Goal: Check status: Check status

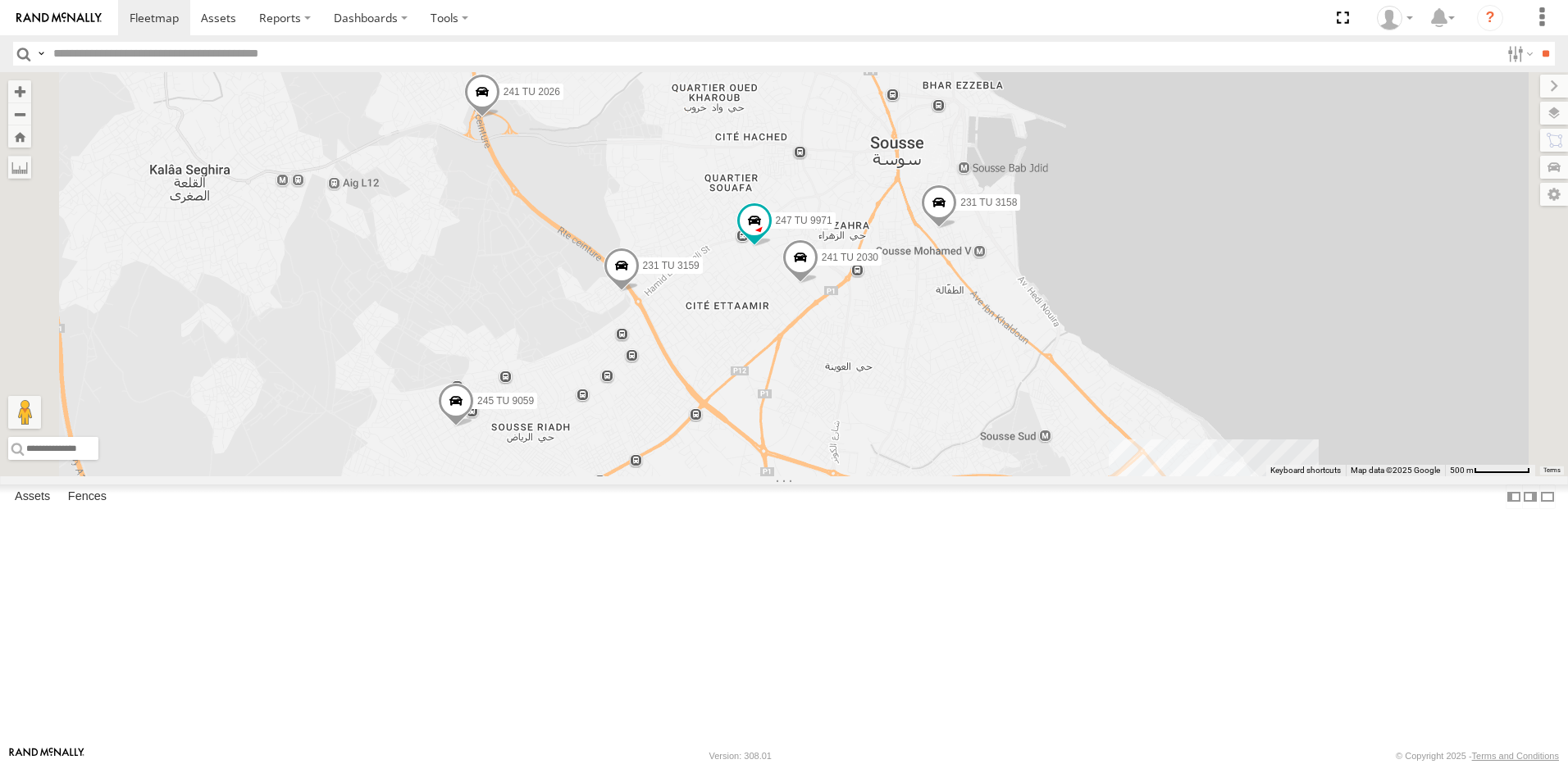
drag, startPoint x: 943, startPoint y: 605, endPoint x: 958, endPoint y: 532, distance: 74.5
click at [950, 477] on div "241 TU 2030 231 TU 3159 241 TU 2026 247 TU 9971 231 TU 3158 245 TU 9059 2" at bounding box center [784, 275] width 1568 height 404
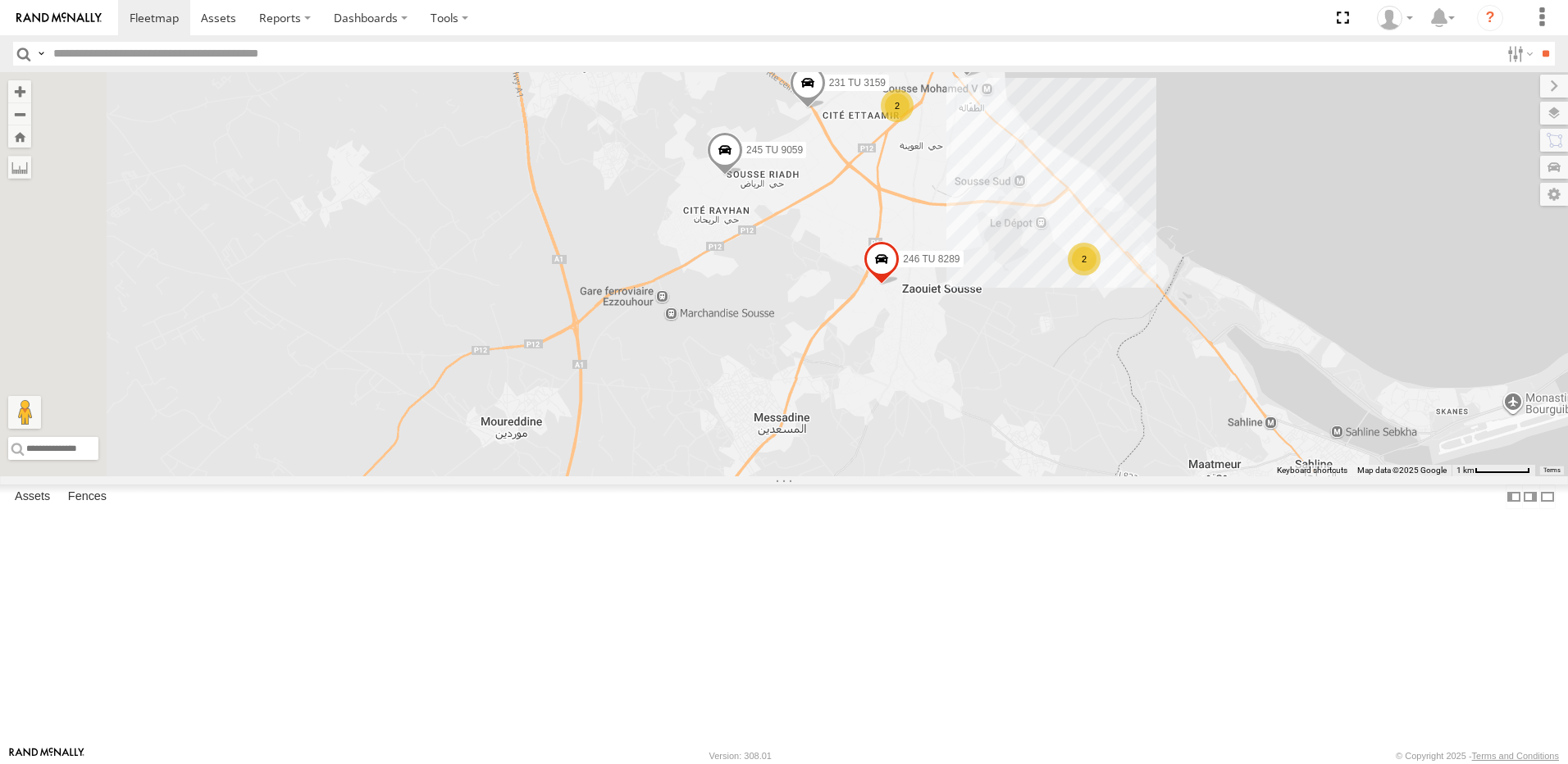
drag, startPoint x: 712, startPoint y: 554, endPoint x: 836, endPoint y: 400, distance: 197.7
click at [836, 400] on div "231 TU 3159 241 TU 2026 231 TU 3158 245 TU 9059 246 TU 8289 2 2" at bounding box center [784, 275] width 1568 height 404
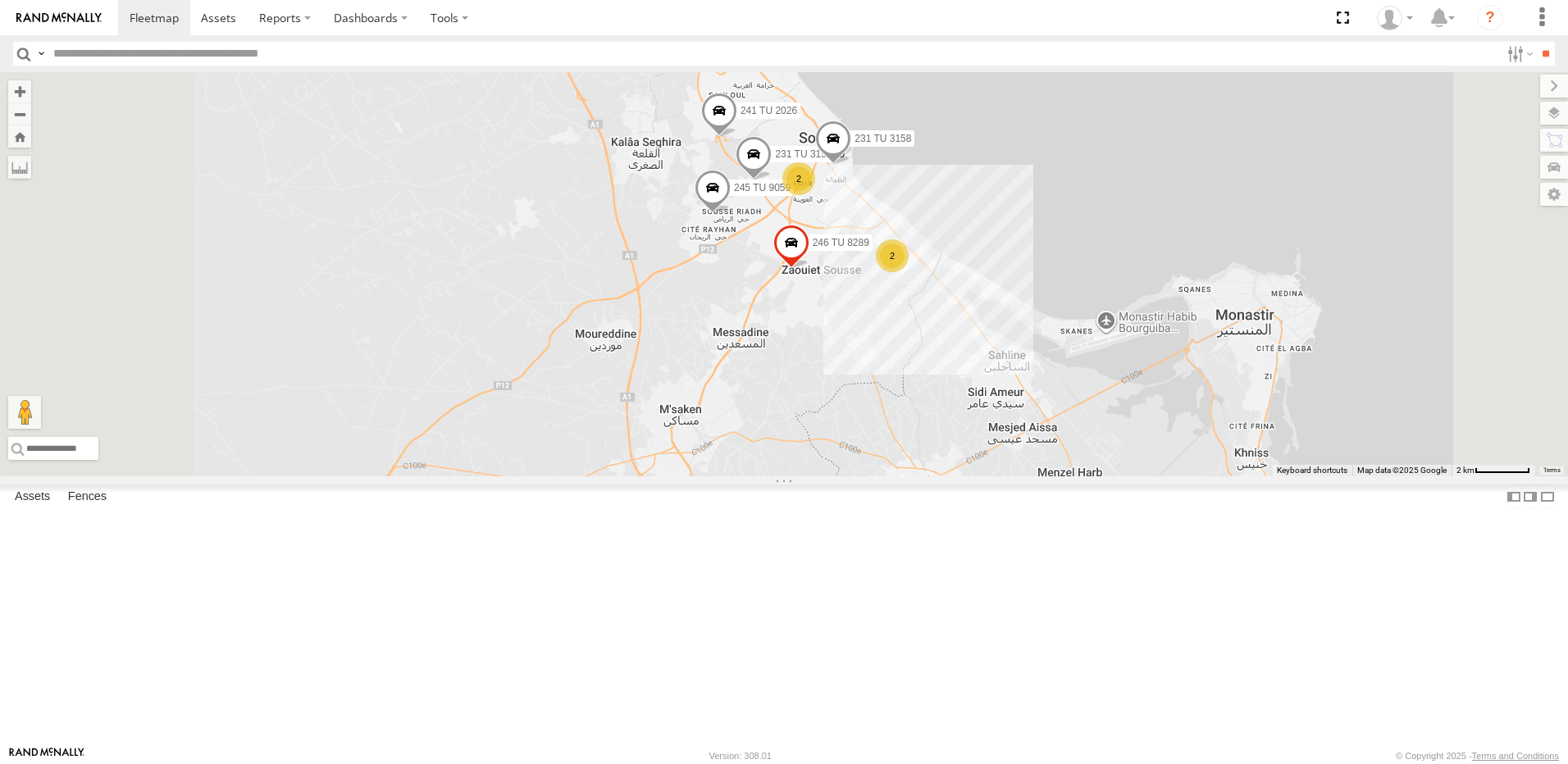
drag, startPoint x: 762, startPoint y: 449, endPoint x: 947, endPoint y: 375, distance: 199.3
click at [943, 375] on div "231 TU 3159 241 TU 2026 231 TU 3158 245 TU 9059 246 TU 8289 2 234 TU 2630 2" at bounding box center [784, 275] width 1568 height 404
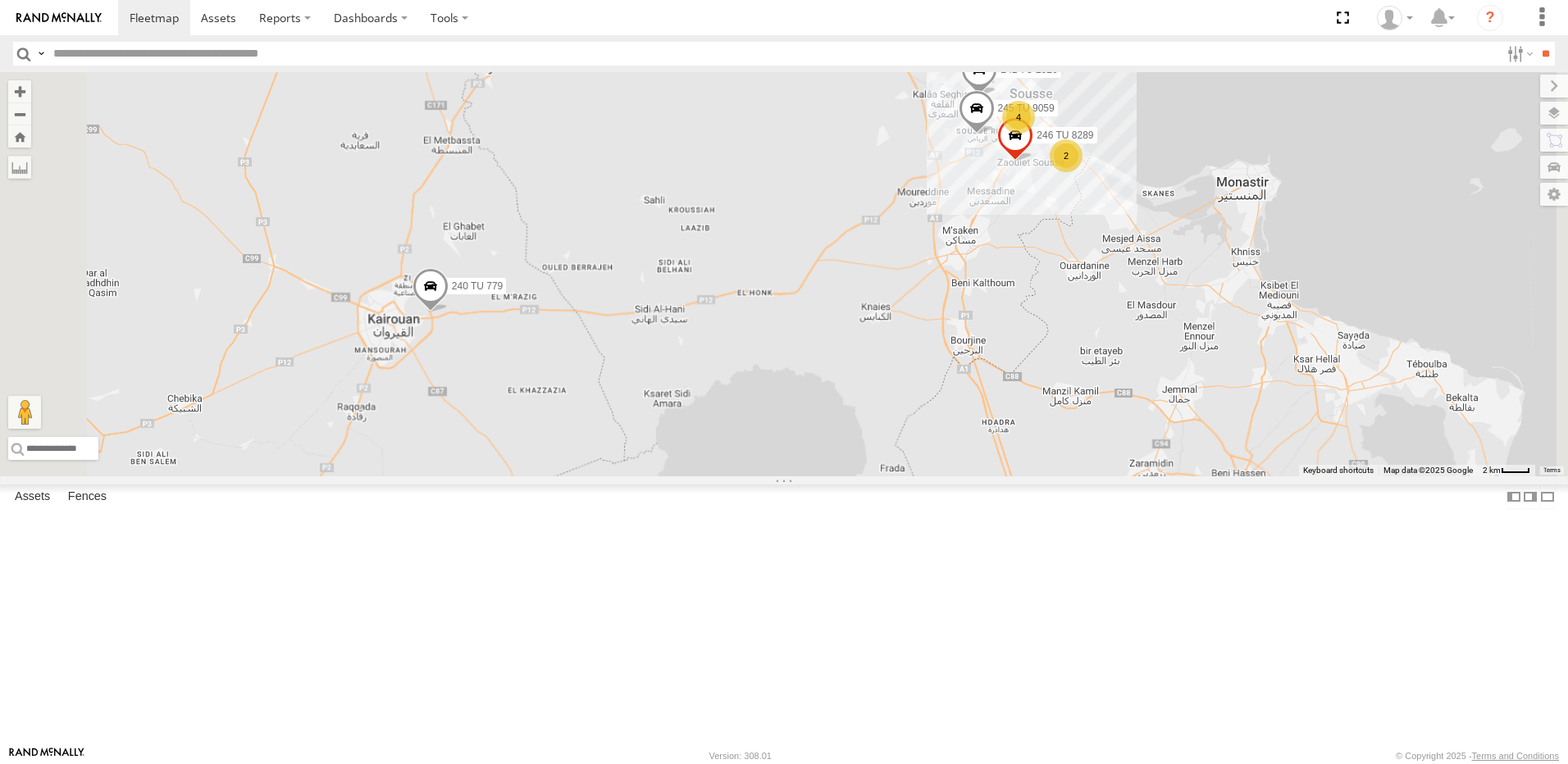
drag, startPoint x: 795, startPoint y: 522, endPoint x: 967, endPoint y: 453, distance: 185.3
click at [967, 453] on div "241 TU 2026 245 TU 9059 246 TU 8289 234 TU 2630 4 2 240 TU 779" at bounding box center [784, 275] width 1568 height 404
click at [448, 312] on span at bounding box center [430, 290] width 36 height 44
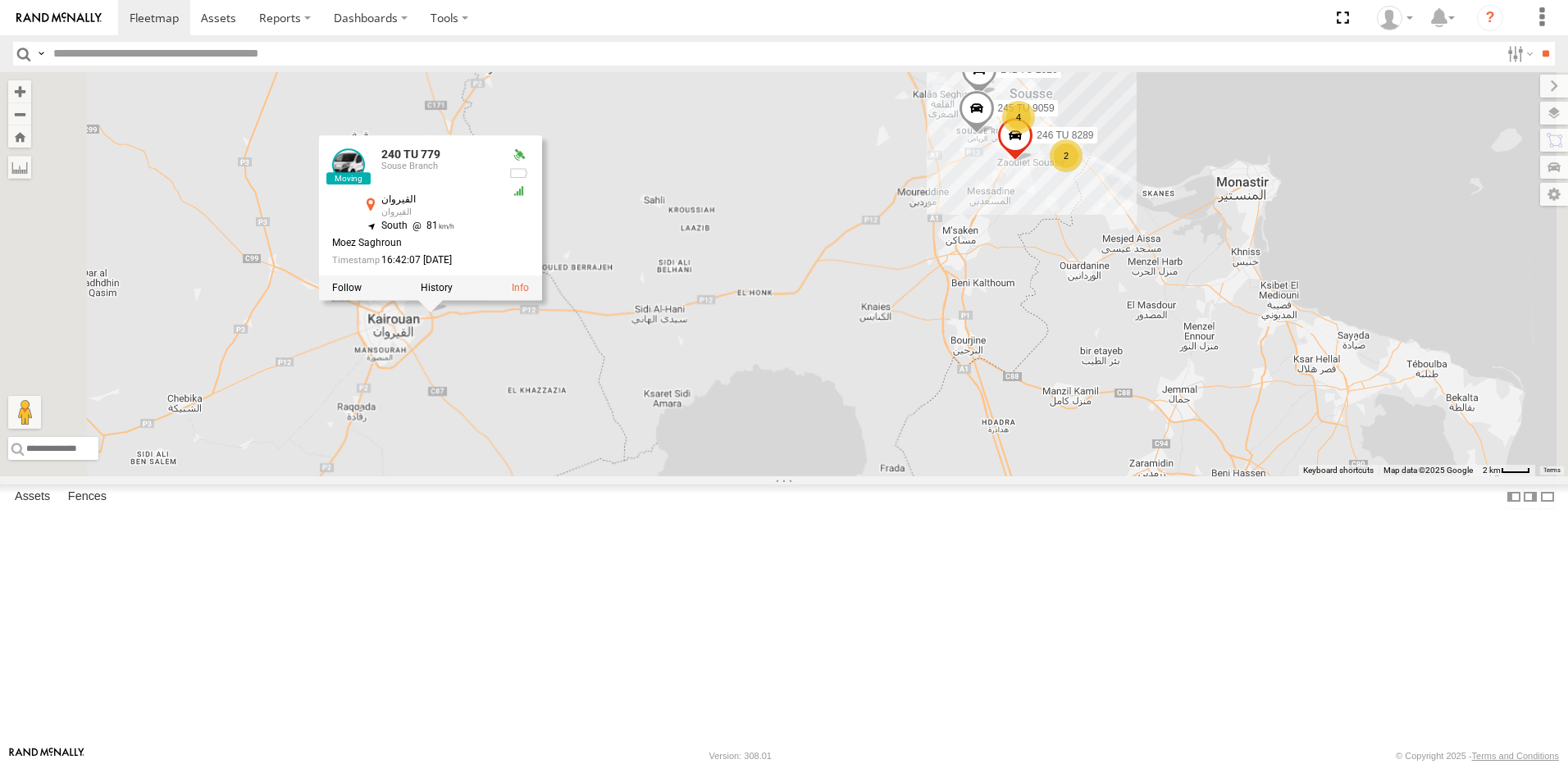
click at [666, 477] on div "241 TU 2026 245 TU 9059 246 TU 8289 234 TU 2630 4 2 240 TU 779 245 TU 9062 245 …" at bounding box center [784, 275] width 1568 height 404
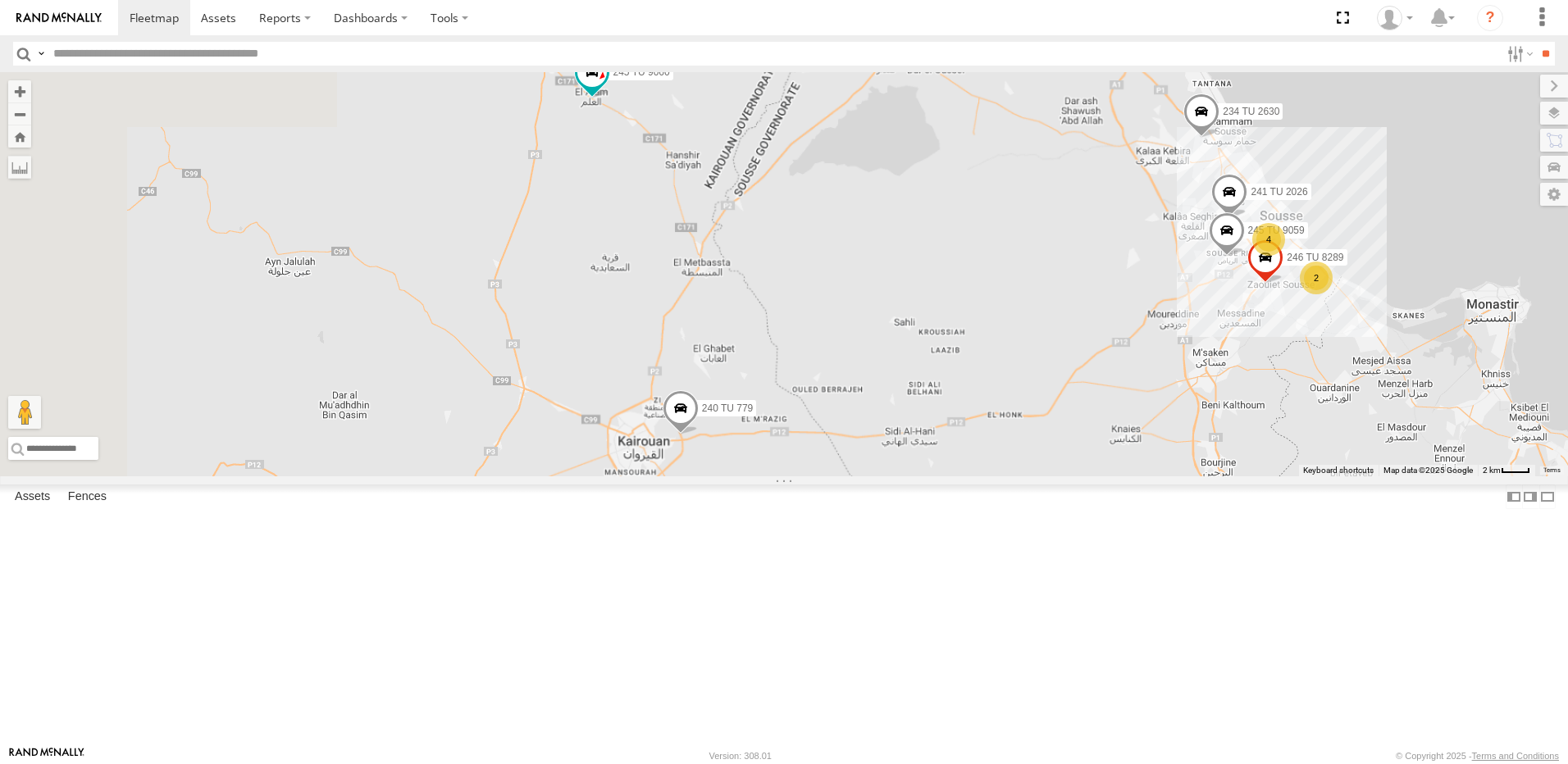
drag, startPoint x: 711, startPoint y: 487, endPoint x: 970, endPoint y: 614, distance: 288.5
click at [970, 477] on div "241 TU 2026 245 TU 9059 246 TU 8289 234 TU 2630 4 2 240 TU 779 245 TU 9062 245 …" at bounding box center [784, 275] width 1568 height 404
drag, startPoint x: 639, startPoint y: 586, endPoint x: 716, endPoint y: 333, distance: 264.5
click at [680, 394] on div "241 TU 2026 245 TU 9059 246 TU 8289 234 TU 2630 4 2 240 TU 779 245 TU 9062 245 …" at bounding box center [784, 275] width 1568 height 404
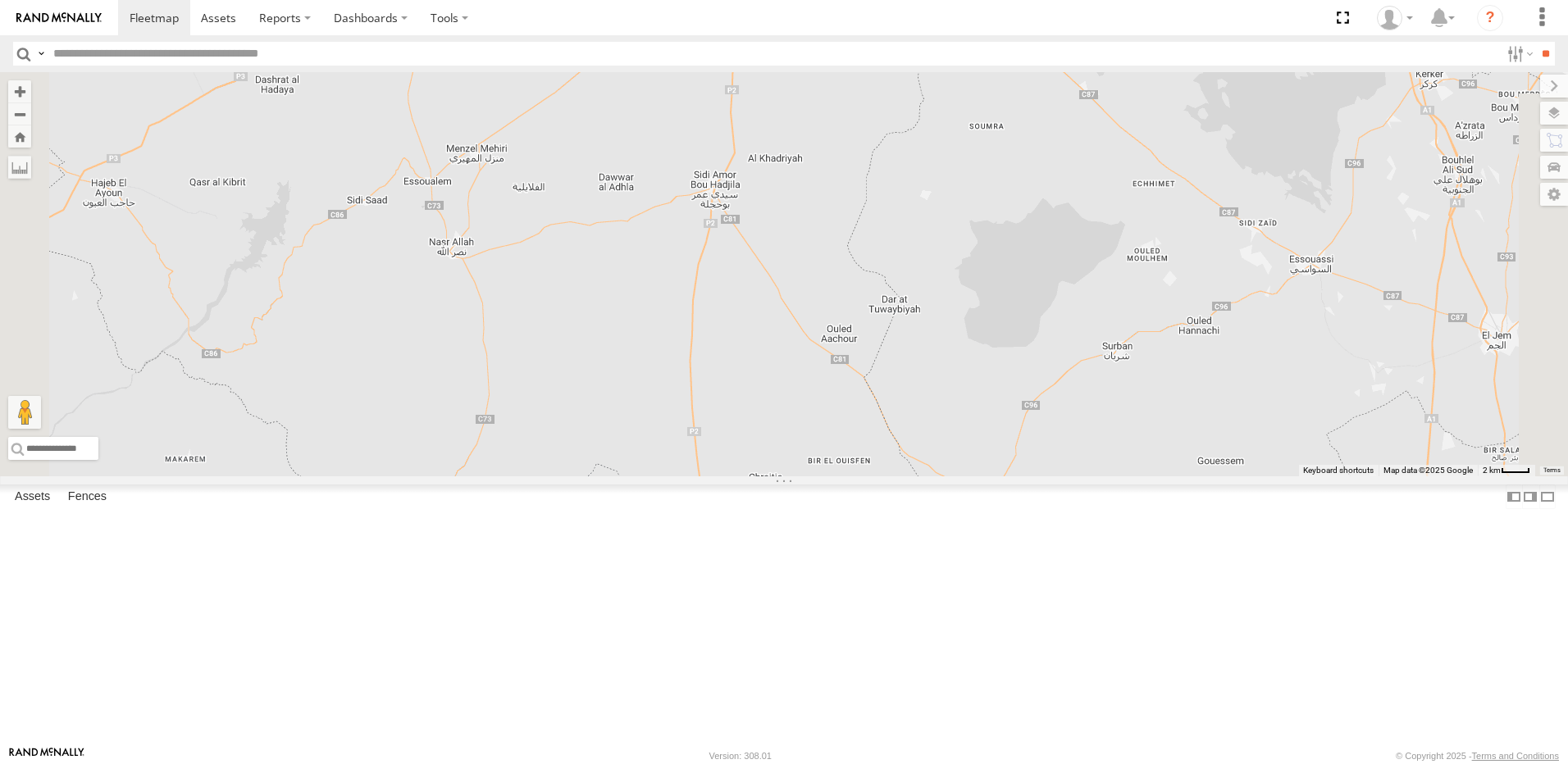
drag, startPoint x: 926, startPoint y: 232, endPoint x: 904, endPoint y: 431, distance: 200.2
click at [904, 431] on div "241 TU 2026 245 TU 9059 246 TU 8289 234 TU 2630 4 2 240 TU 779 245 TU 9062 245 …" at bounding box center [784, 275] width 1568 height 404
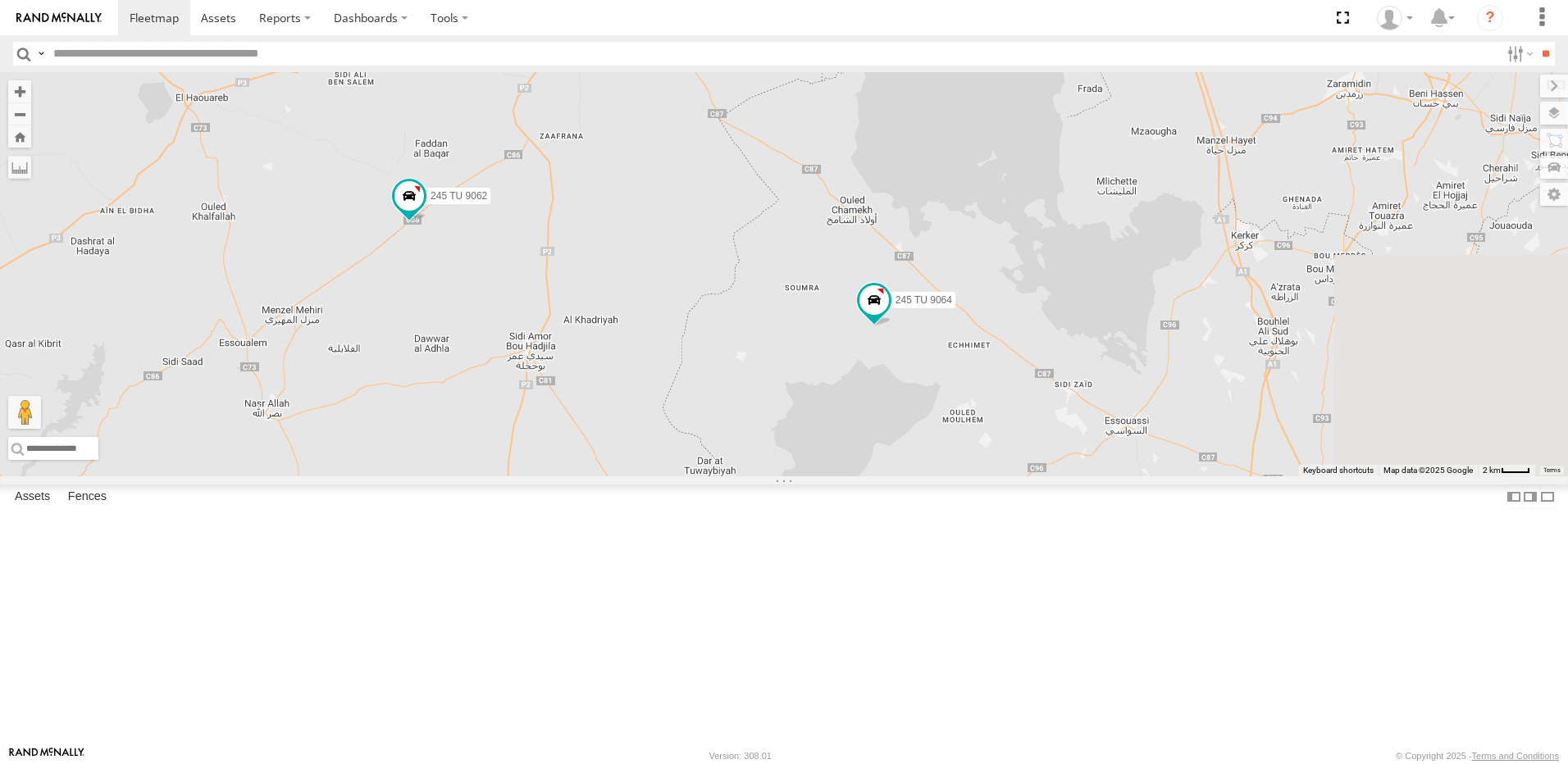
drag, startPoint x: 795, startPoint y: 468, endPoint x: 779, endPoint y: 425, distance: 45.9
click at [775, 425] on div "241 TU 2026 245 TU 9059 246 TU 8289 234 TU 2630 4 2 240 TU 779 245 TU 9062 245 …" at bounding box center [784, 275] width 1568 height 404
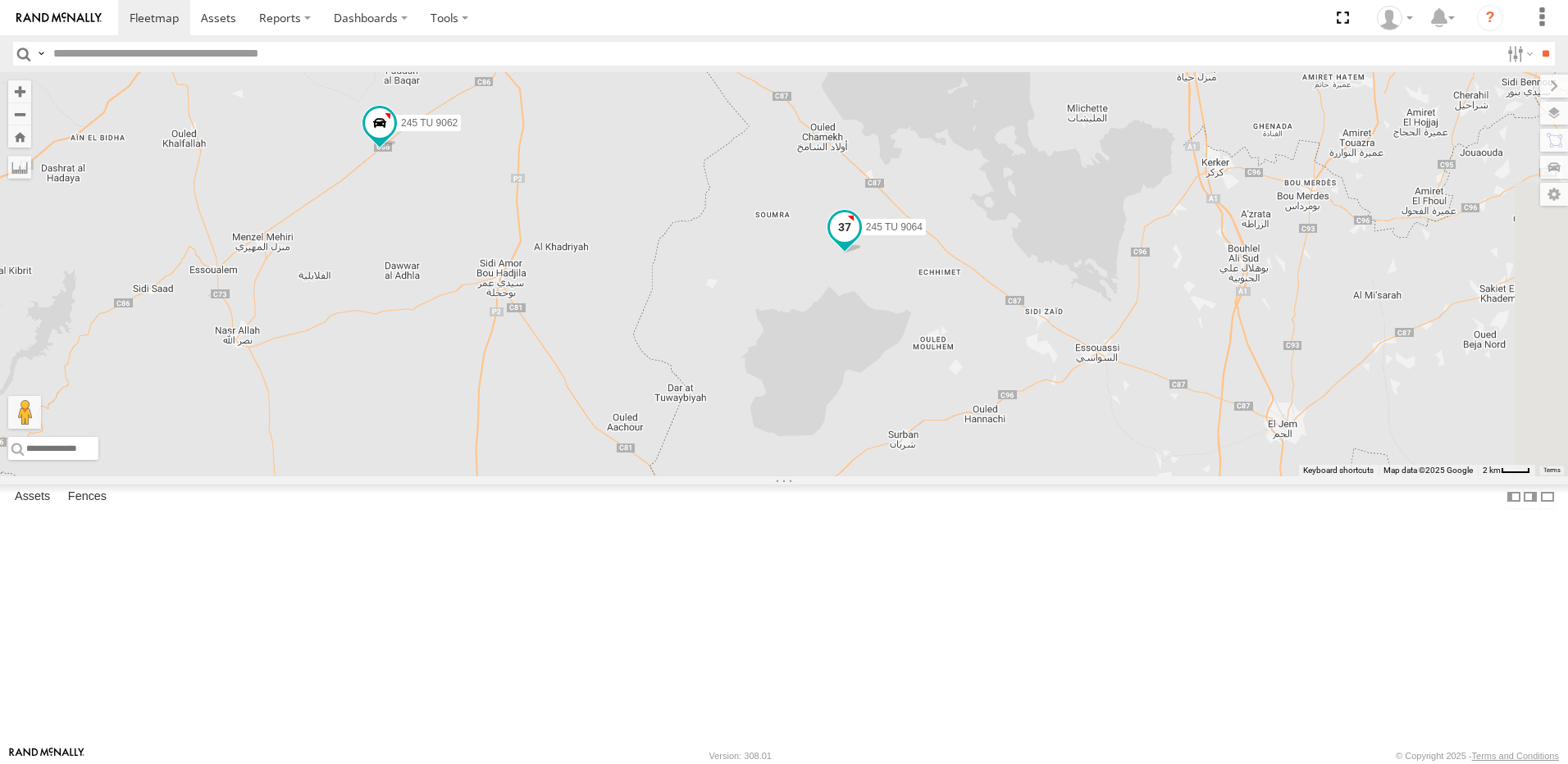
click at [860, 242] on span at bounding box center [845, 227] width 29 height 29
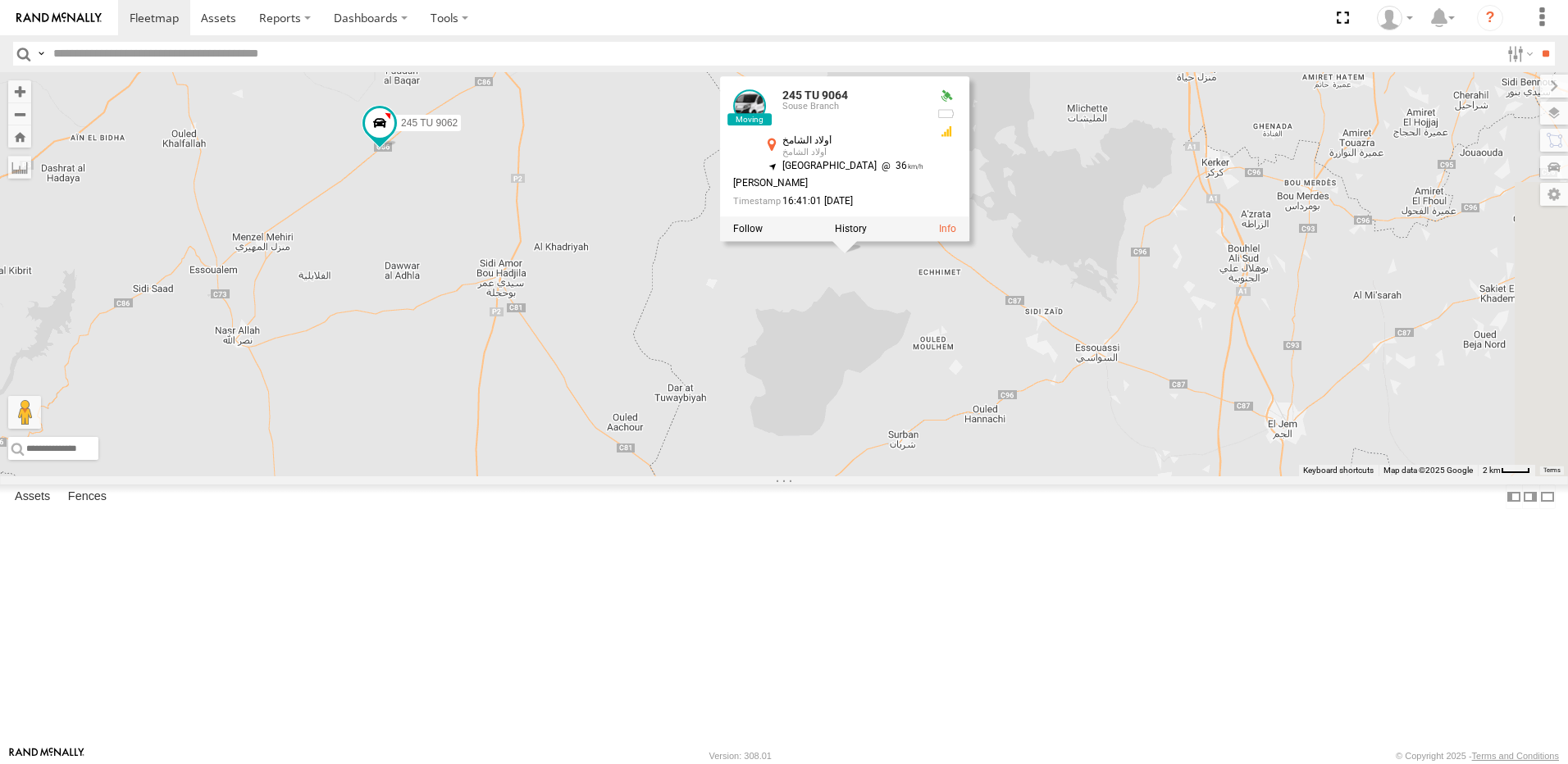
click at [847, 283] on div "241 TU 2026 245 TU 9059 246 TU 8289 234 TU 2630 4 2 240 TU 779 245 TU 9062 245 …" at bounding box center [784, 275] width 1568 height 404
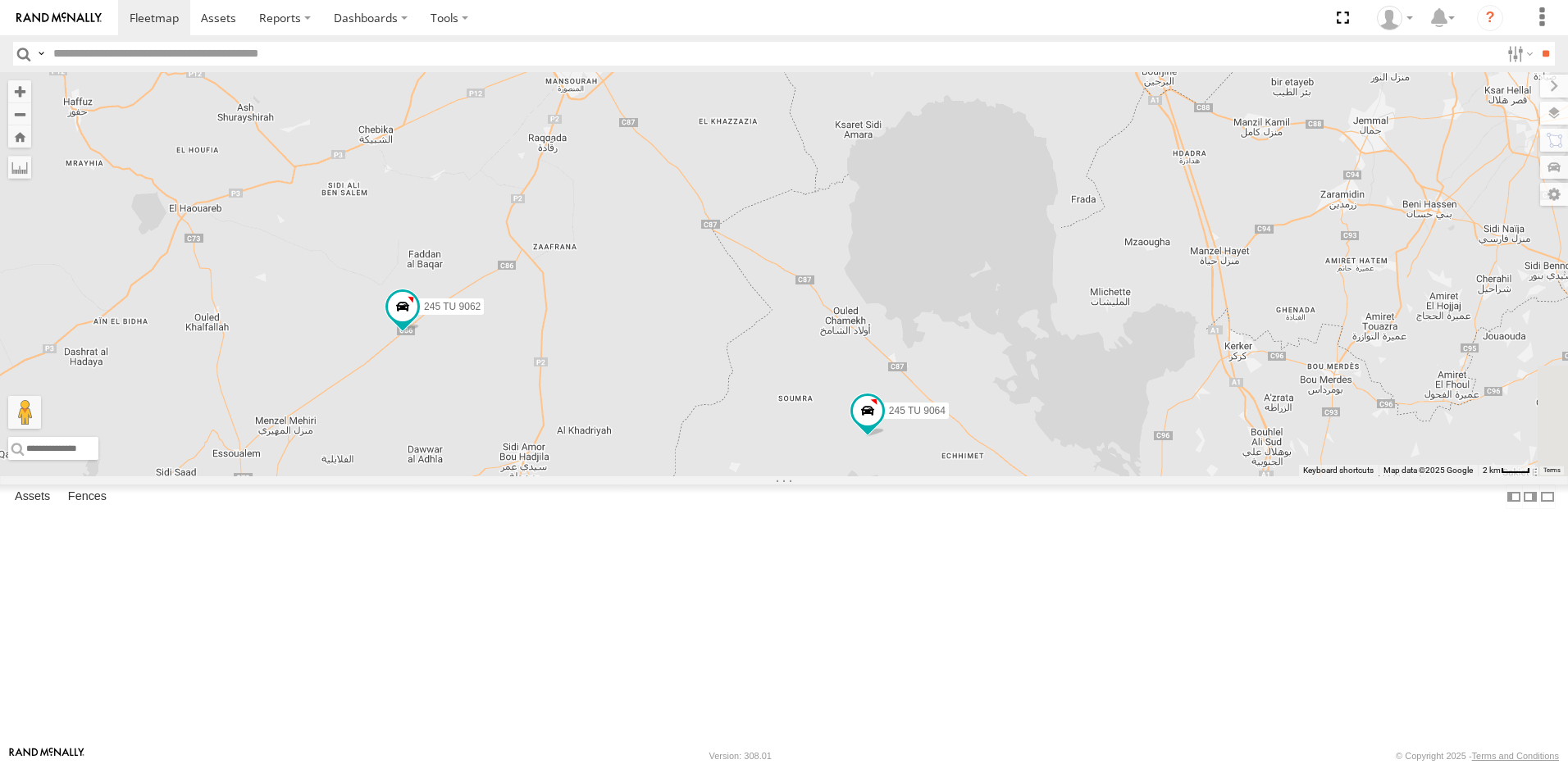
drag, startPoint x: 877, startPoint y: 311, endPoint x: 900, endPoint y: 503, distance: 193.4
click at [900, 477] on div "241 TU 2026 245 TU 9059 246 TU 8289 234 TU 2630 4 2 240 TU 779 245 TU 9062 245 …" at bounding box center [784, 275] width 1568 height 404
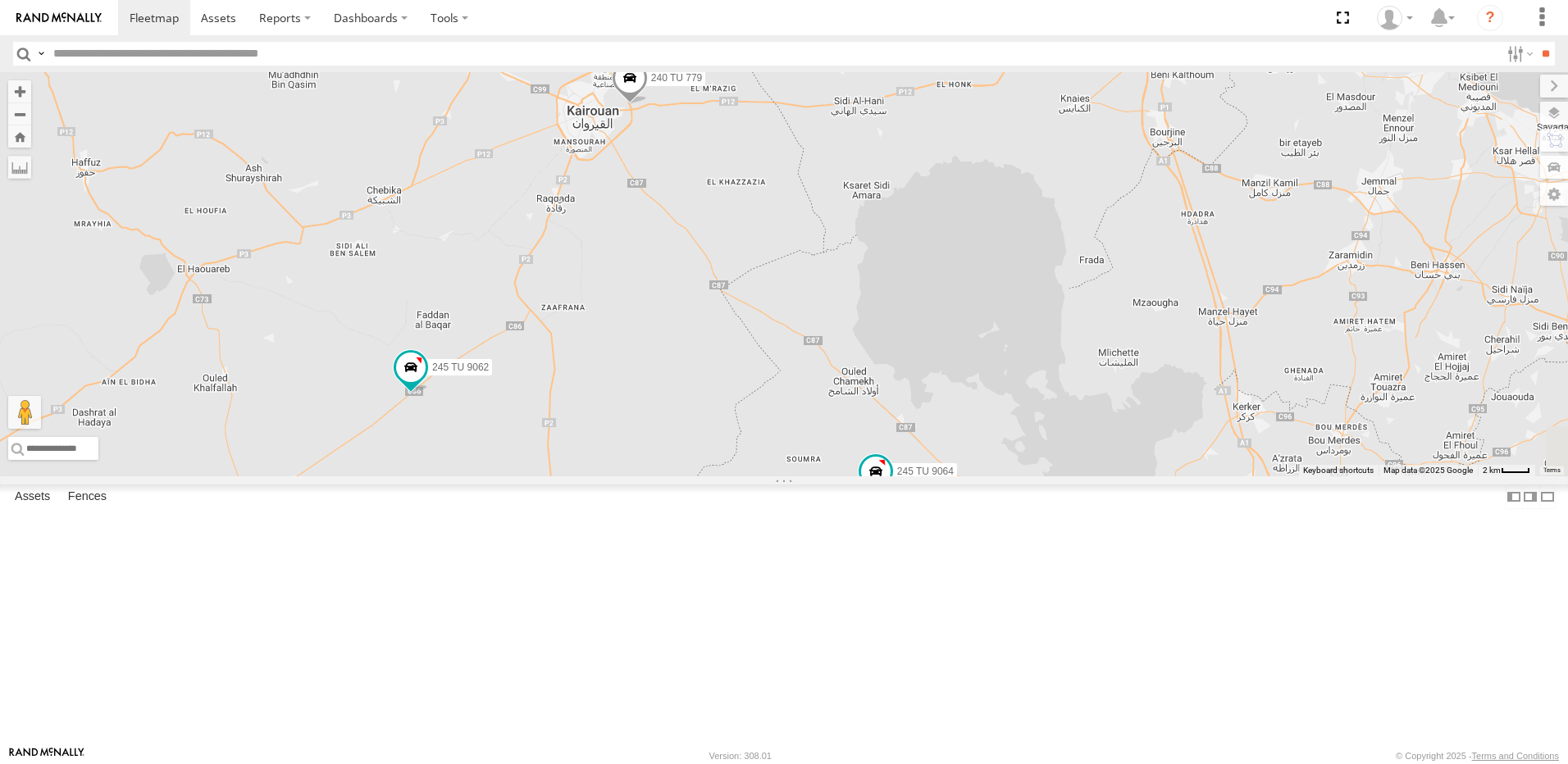
drag, startPoint x: 919, startPoint y: 402, endPoint x: 930, endPoint y: 485, distance: 83.7
click at [930, 477] on div "241 TU 2026 245 TU 9059 246 TU 8289 234 TU 2630 4 2 240 TU 779 245 TU 9062 245 …" at bounding box center [784, 275] width 1568 height 404
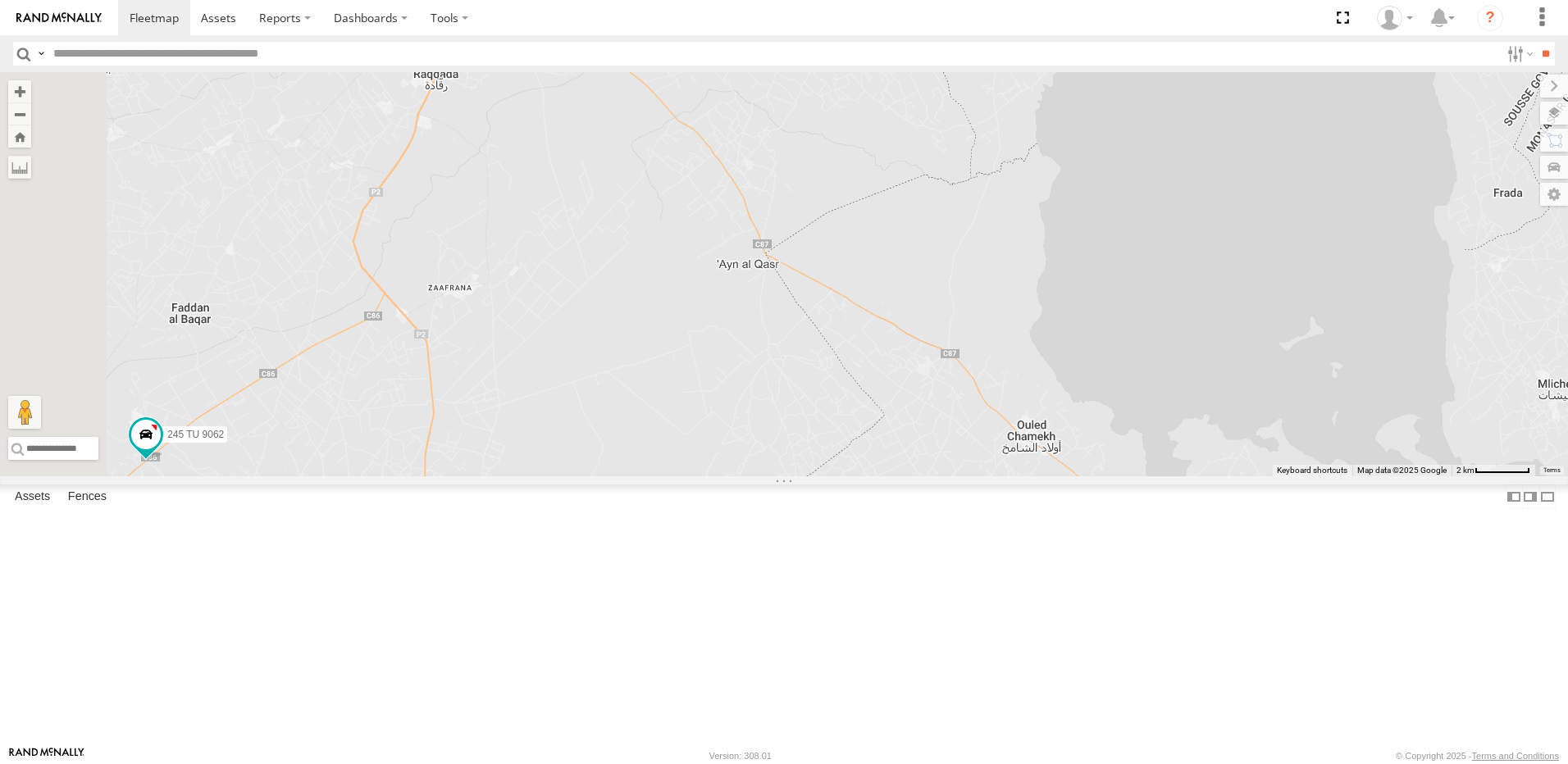
drag, startPoint x: 878, startPoint y: 361, endPoint x: 891, endPoint y: 333, distance: 30.9
click at [891, 333] on div "241 TU 2026 245 TU 9059 246 TU 8289 234 TU 2630 240 TU 779 245 TU 9062 245 TU 9…" at bounding box center [784, 275] width 1568 height 404
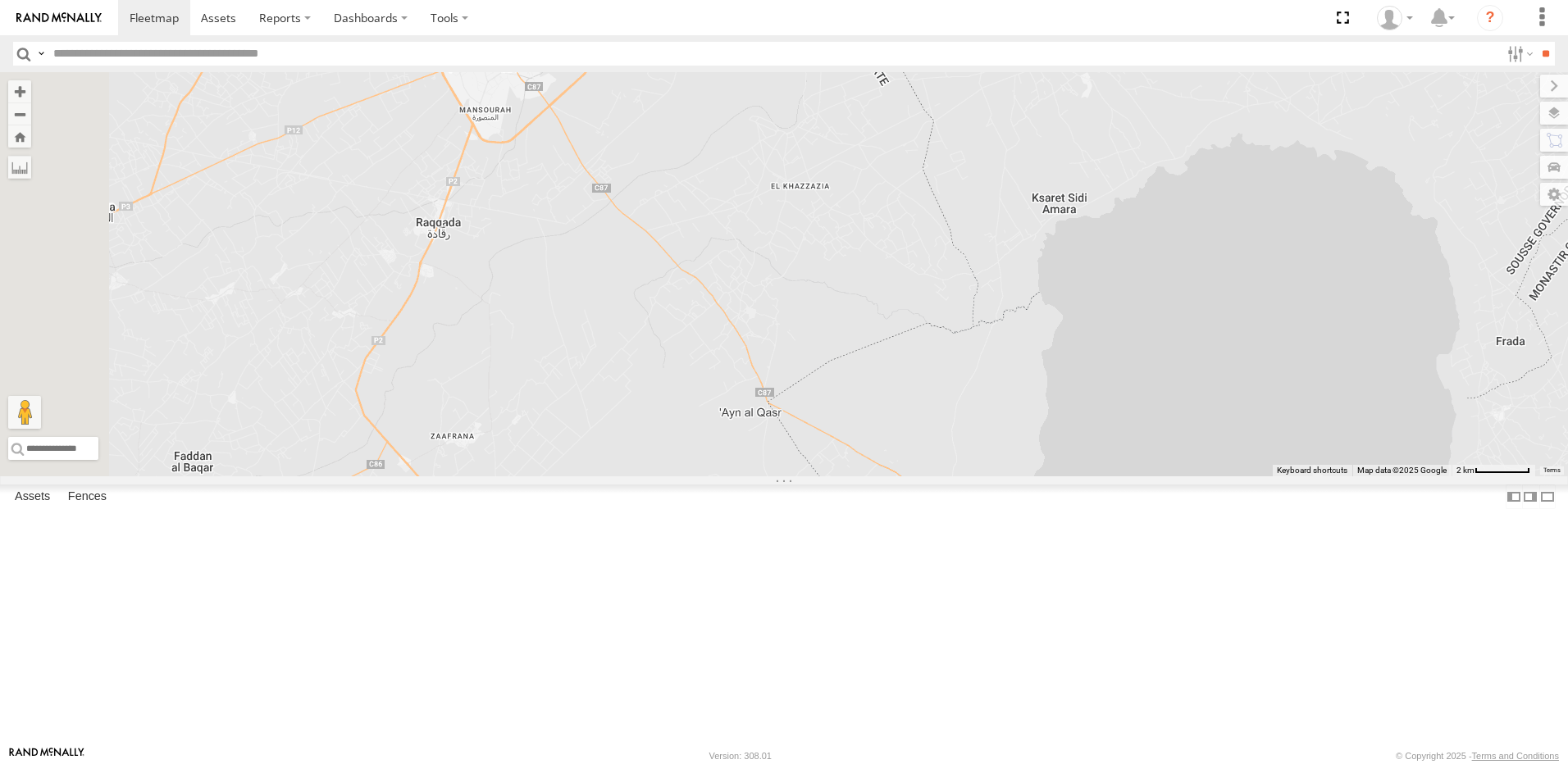
drag, startPoint x: 879, startPoint y: 306, endPoint x: 882, endPoint y: 463, distance: 157.0
click at [882, 463] on div "241 TU 2026 245 TU 9059 246 TU 8289 234 TU 2630 240 TU 779 245 TU 9062 245 TU 9…" at bounding box center [784, 275] width 1568 height 404
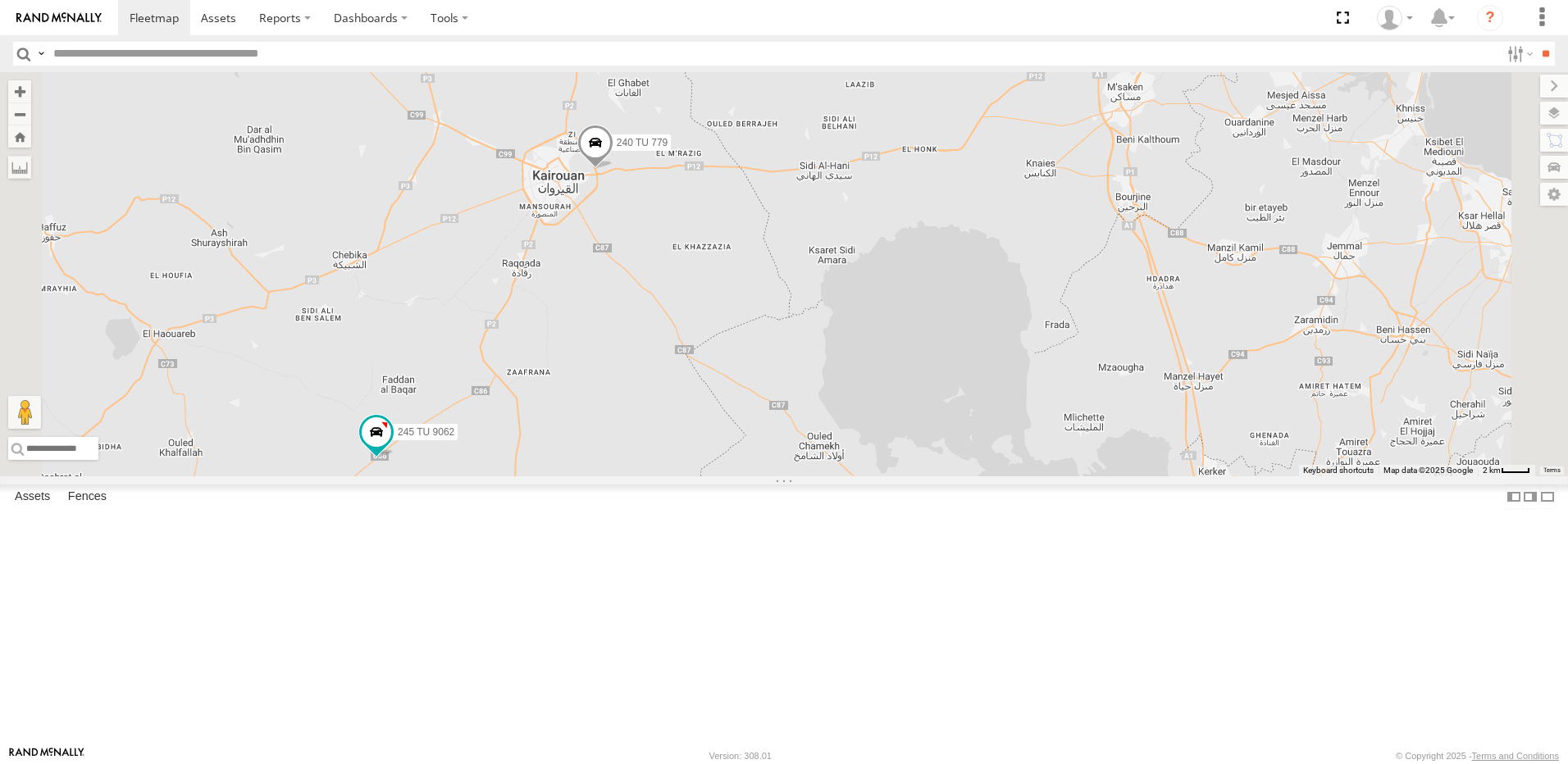
drag, startPoint x: 943, startPoint y: 399, endPoint x: 903, endPoint y: 375, distance: 46.6
click at [903, 375] on div "241 TU 2026 245 TU 9059 246 TU 8289 234 TU 2630 240 TU 779 245 TU 9062 245 TU 9…" at bounding box center [784, 275] width 1568 height 404
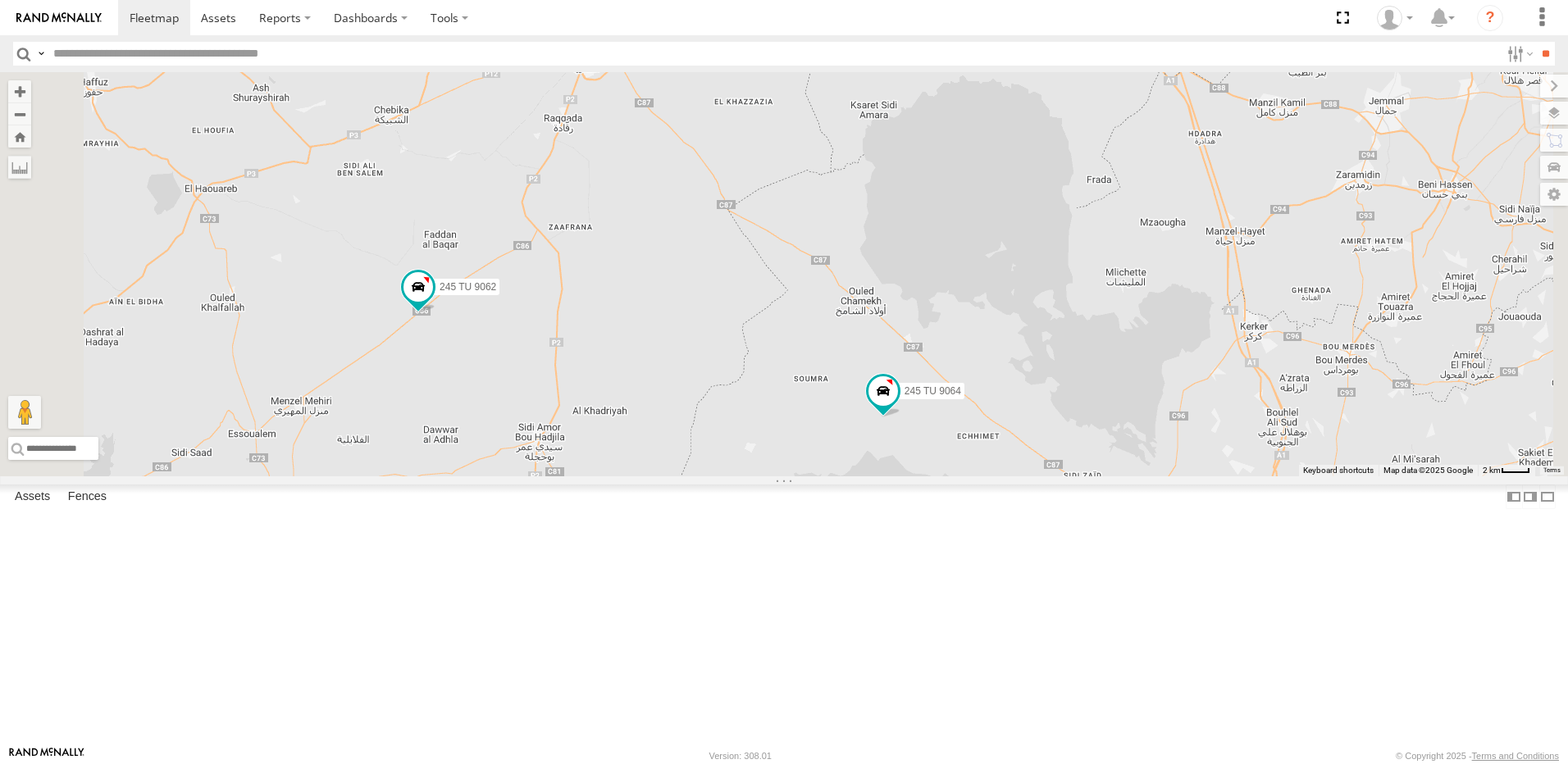
drag, startPoint x: 886, startPoint y: 581, endPoint x: 933, endPoint y: 423, distance: 164.8
click at [933, 423] on div "234 TU 2630 240 TU 779 245 TU 9062 245 TU 9060 245 TU 9064 245 TU 9061 4 241 TU…" at bounding box center [784, 275] width 1568 height 404
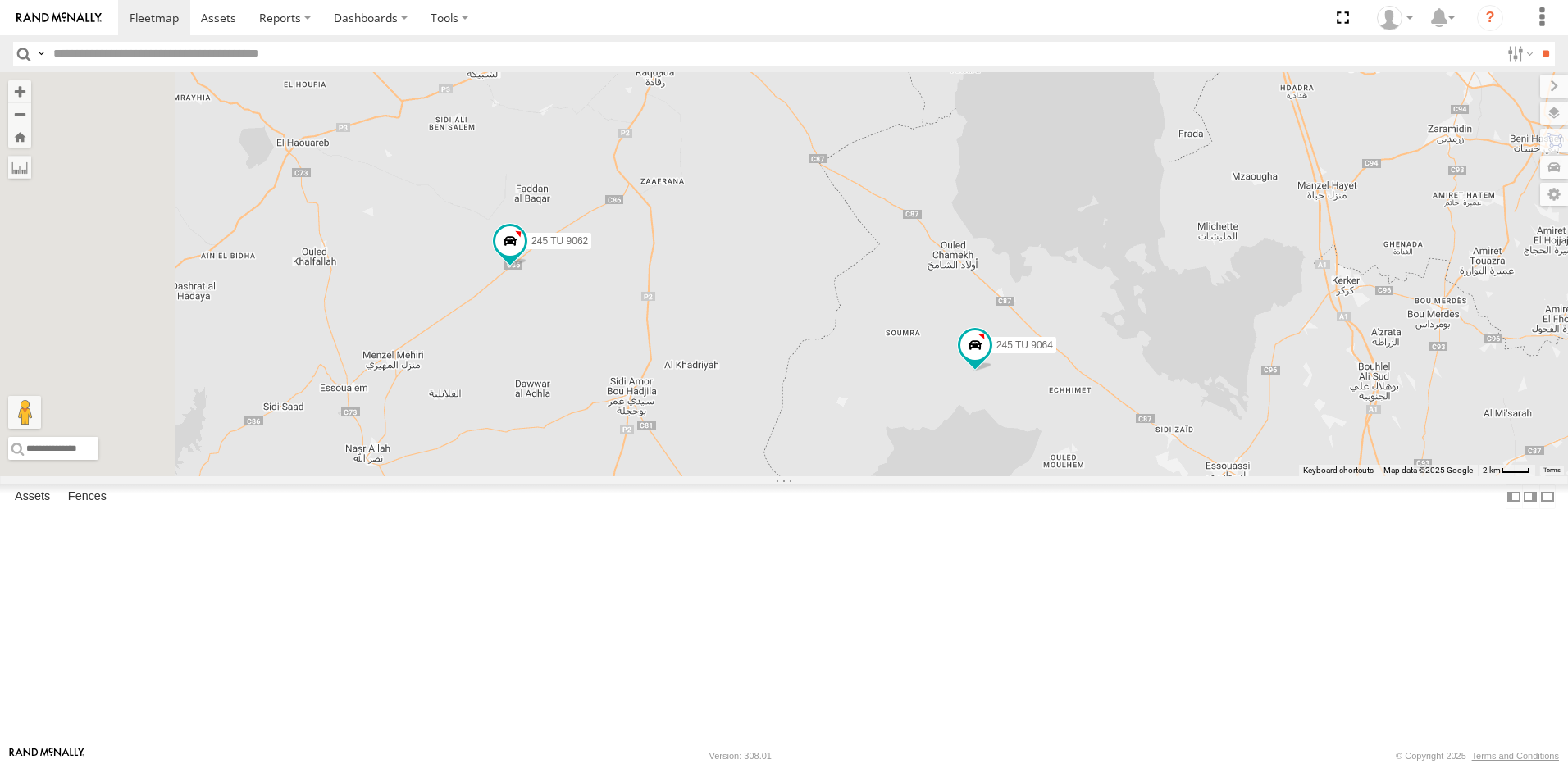
drag, startPoint x: 755, startPoint y: 379, endPoint x: 900, endPoint y: 327, distance: 154.0
click at [900, 327] on div "234 TU 2630 240 TU 779 245 TU 9062 245 TU 9060 245 TU 9064 245 TU 9061 4 241 TU…" at bounding box center [784, 275] width 1568 height 404
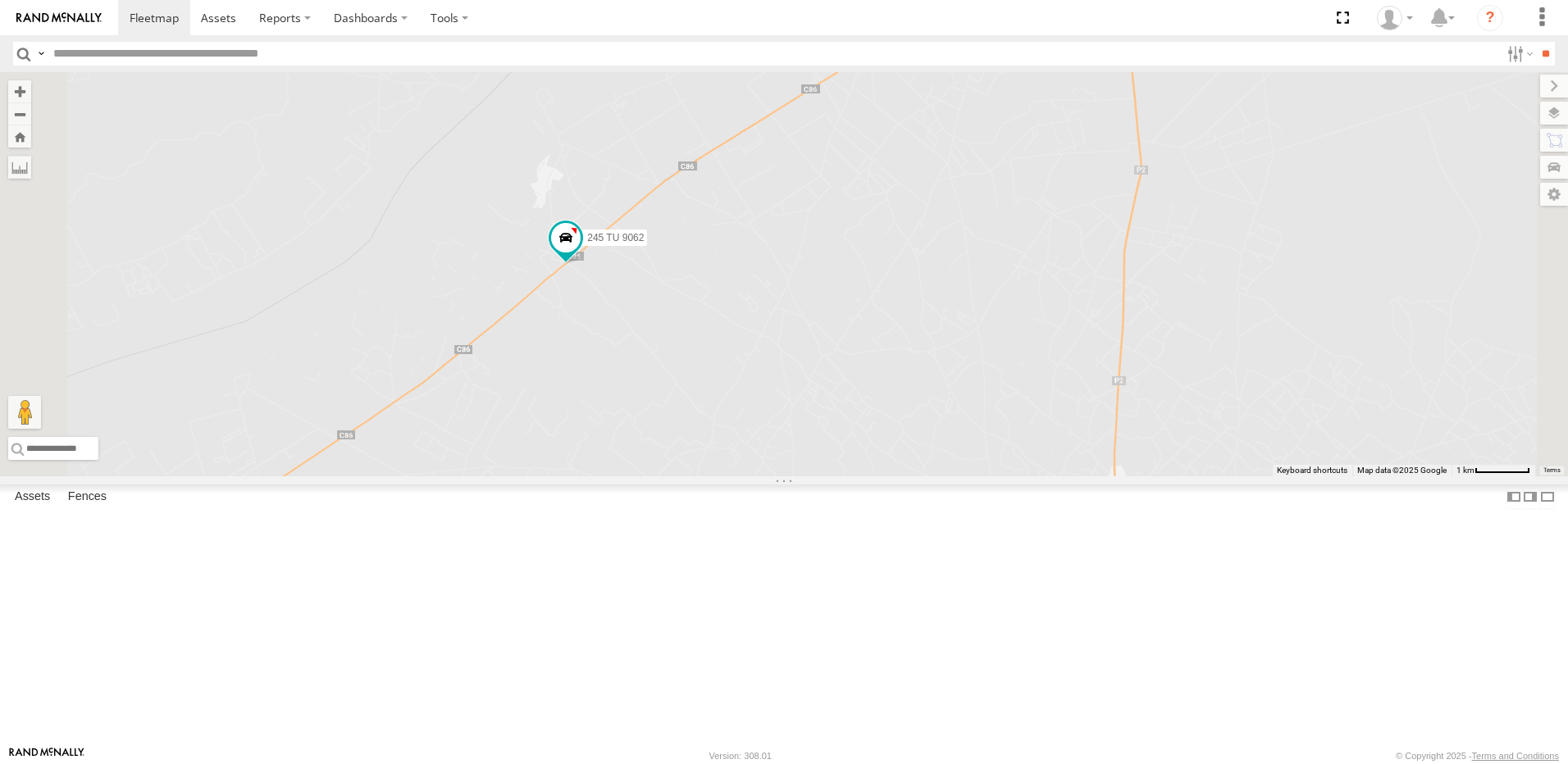
drag, startPoint x: 837, startPoint y: 408, endPoint x: 829, endPoint y: 445, distance: 37.9
click at [829, 445] on div "234 TU 2630 240 TU 779 245 TU 9062 245 TU 9060 245 TU 9064 245 TU 9061 241 TU 2…" at bounding box center [784, 275] width 1568 height 404
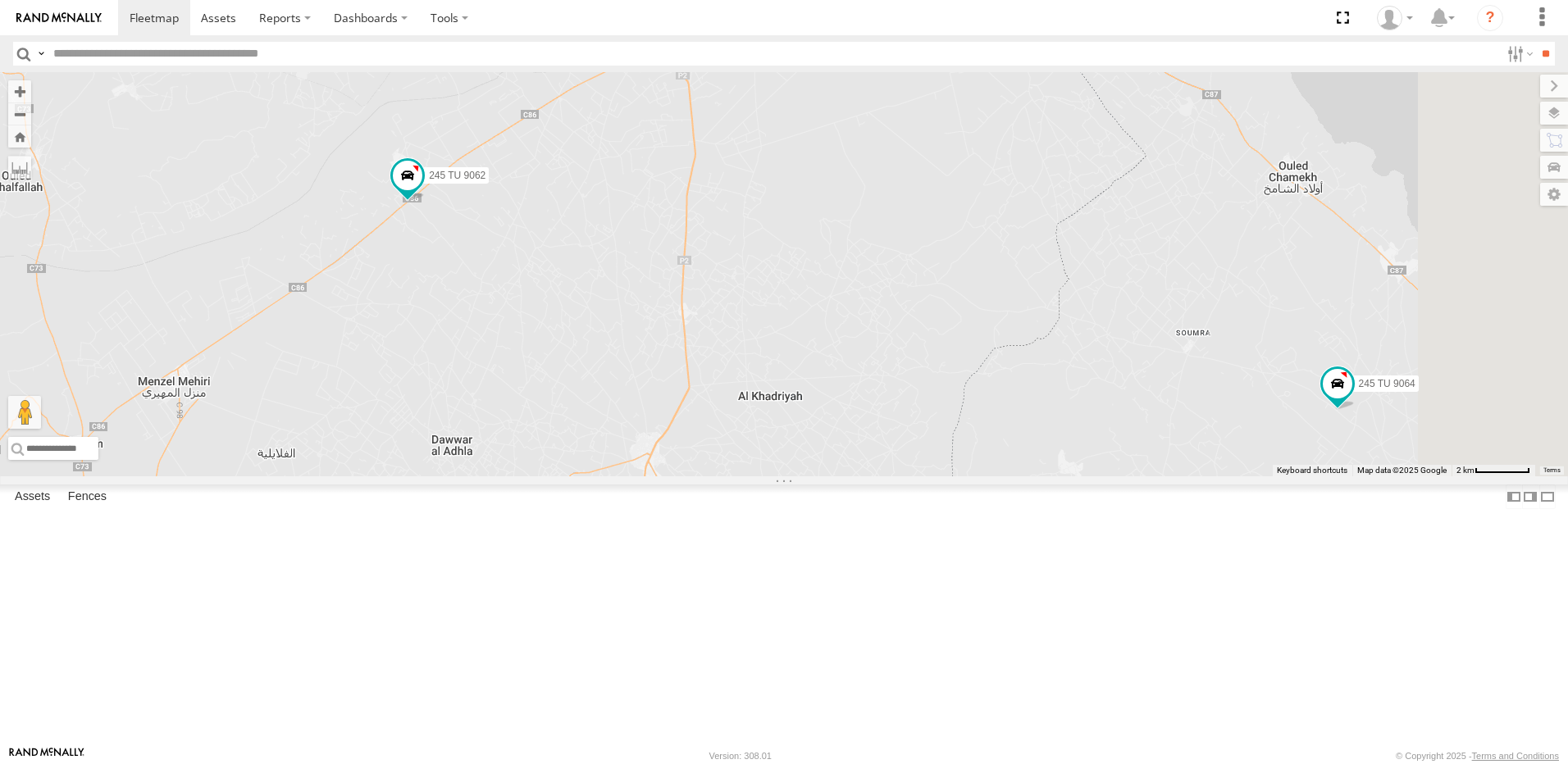
drag, startPoint x: 929, startPoint y: 535, endPoint x: 739, endPoint y: 262, distance: 332.6
click at [739, 262] on div "234 TU 2630 240 TU 779 245 TU 9062 245 TU 9060 245 TU 9064 245 TU 9061 241 TU 2…" at bounding box center [784, 275] width 1568 height 404
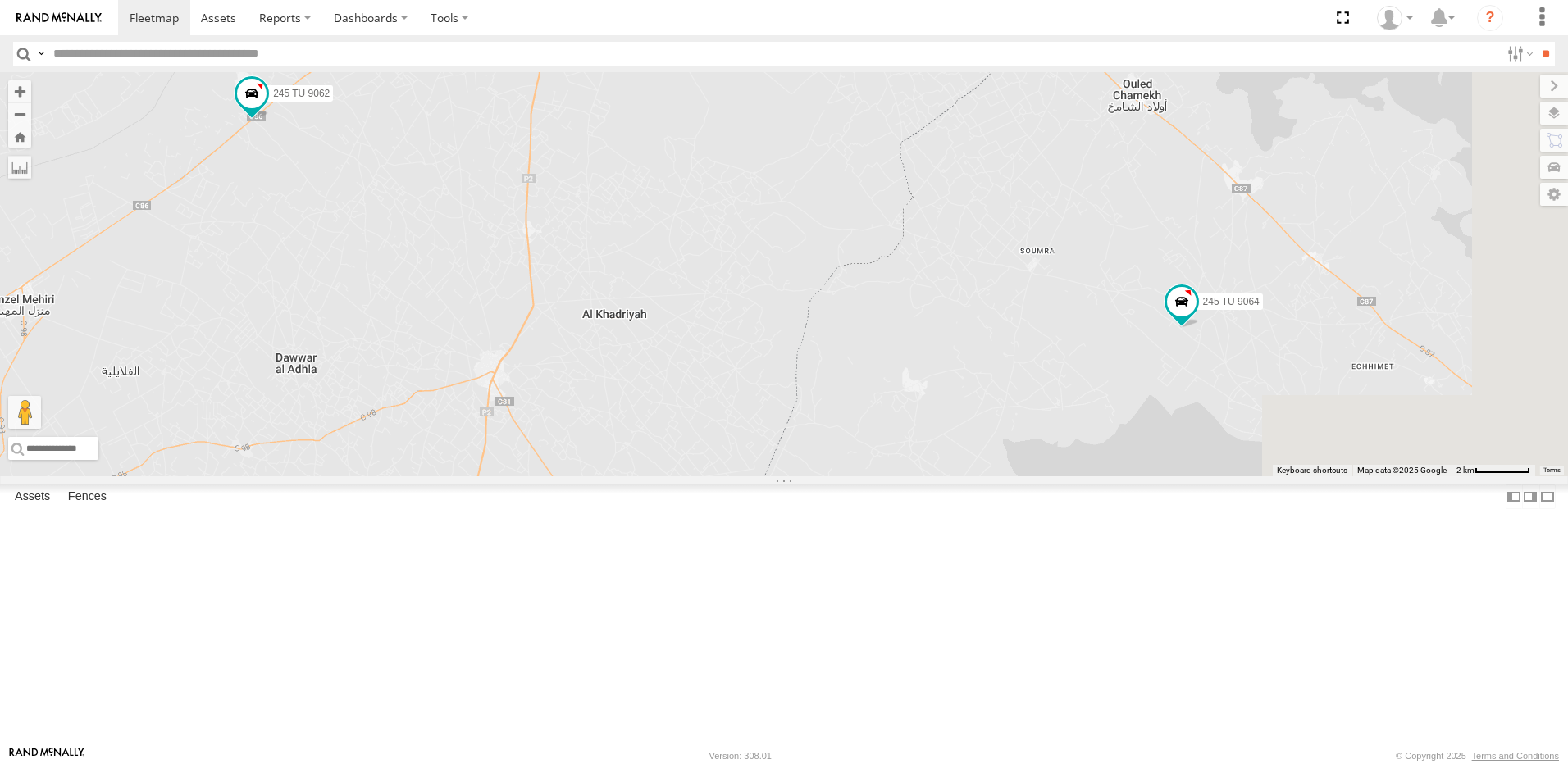
drag, startPoint x: 829, startPoint y: 354, endPoint x: 753, endPoint y: 381, distance: 80.7
click at [694, 277] on div "234 TU 2630 240 TU 779 245 TU 9062 245 TU 9060 245 TU 9064 245 TU 9061 241 TU 2…" at bounding box center [784, 275] width 1568 height 404
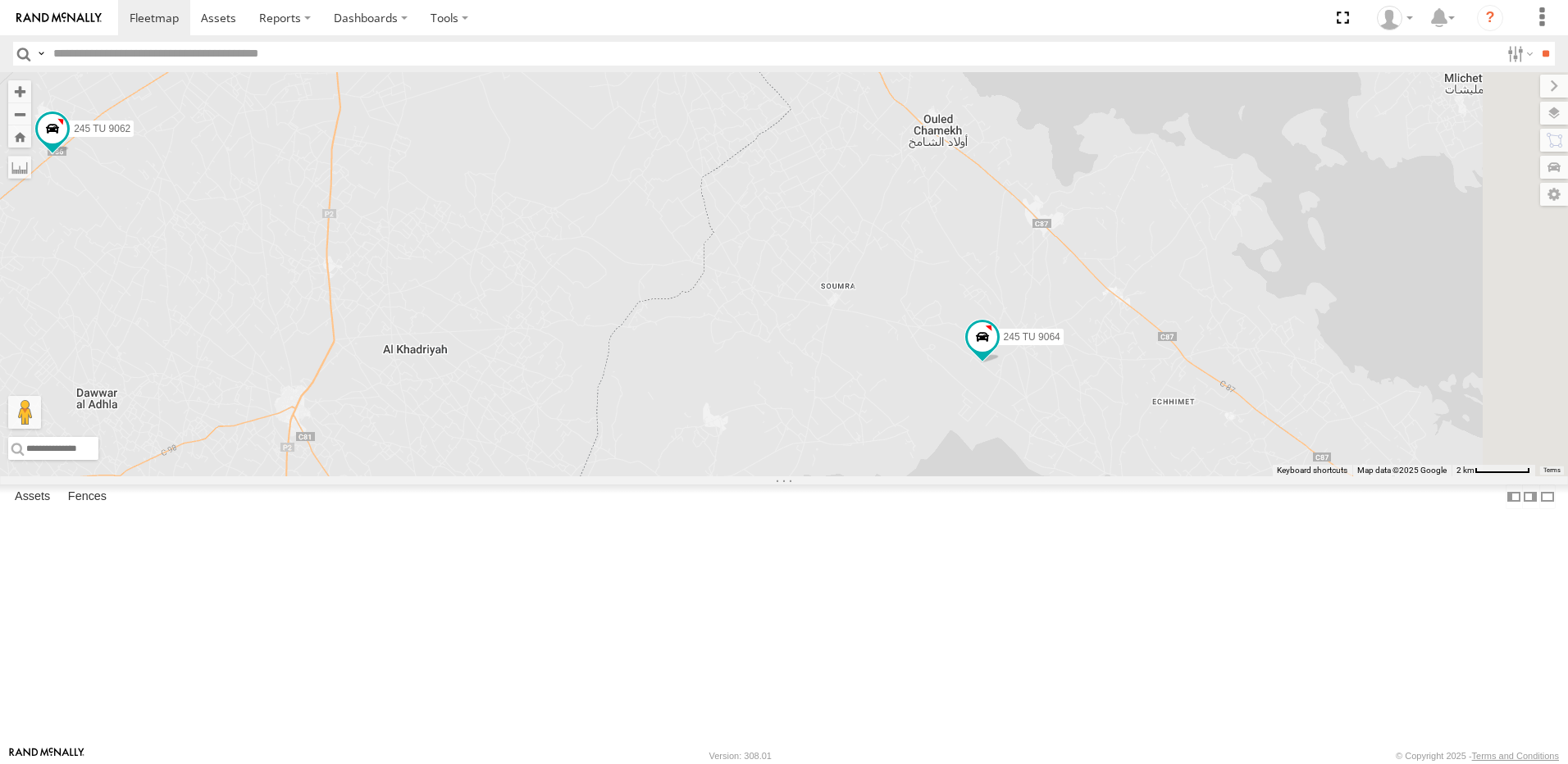
drag, startPoint x: 1077, startPoint y: 448, endPoint x: 954, endPoint y: 487, distance: 129.0
click at [954, 477] on div "234 TU 2630 240 TU 779 245 TU 9062 245 TU 9060 245 TU 9064 245 TU 9061 241 TU 2…" at bounding box center [784, 275] width 1568 height 404
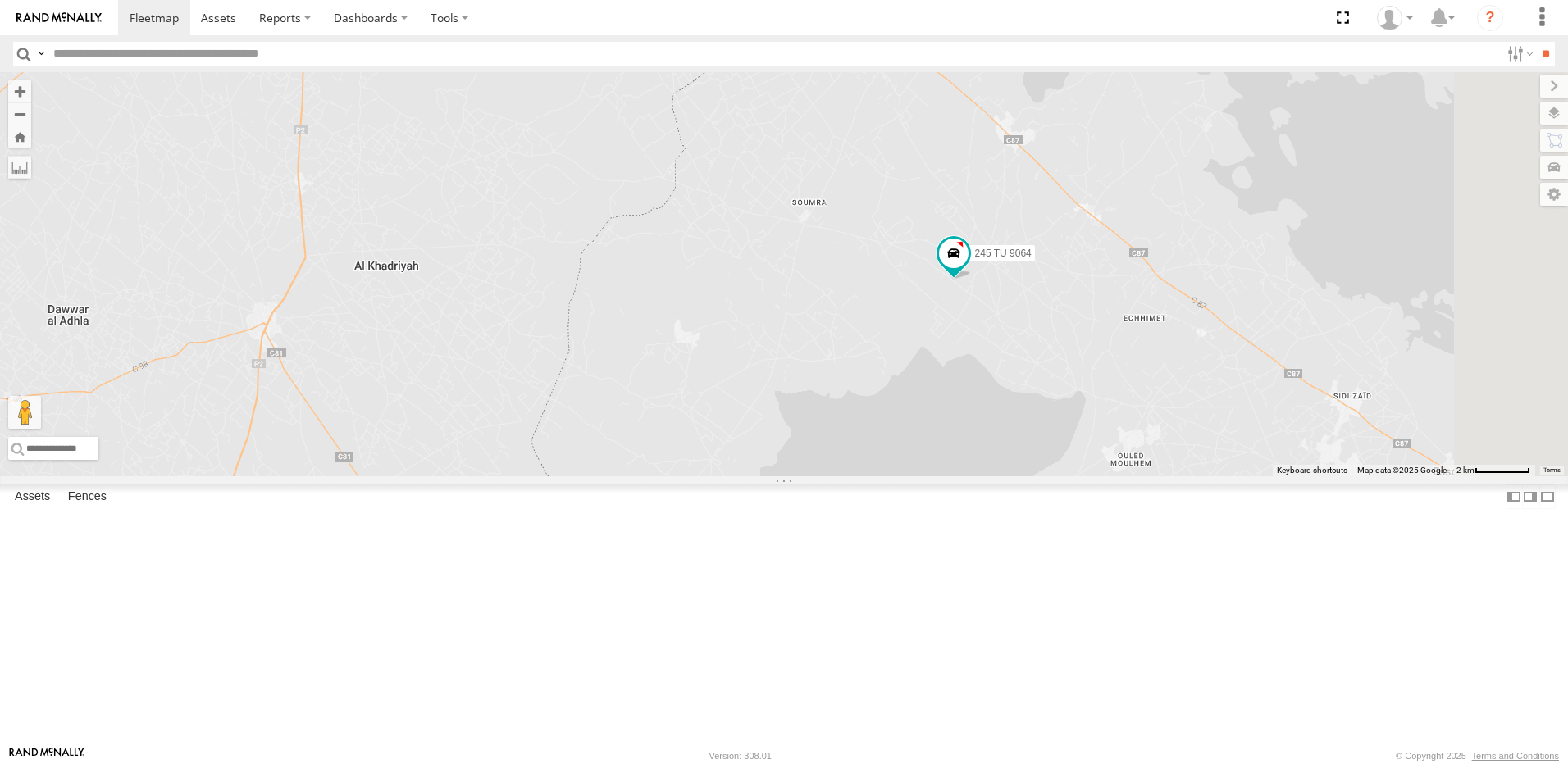
drag, startPoint x: 1100, startPoint y: 420, endPoint x: 1085, endPoint y: 385, distance: 38.1
click at [1085, 385] on div "234 TU 2630 240 TU 779 245 TU 9062 245 TU 9060 245 TU 9064 245 TU 9061 241 TU 2…" at bounding box center [784, 275] width 1568 height 404
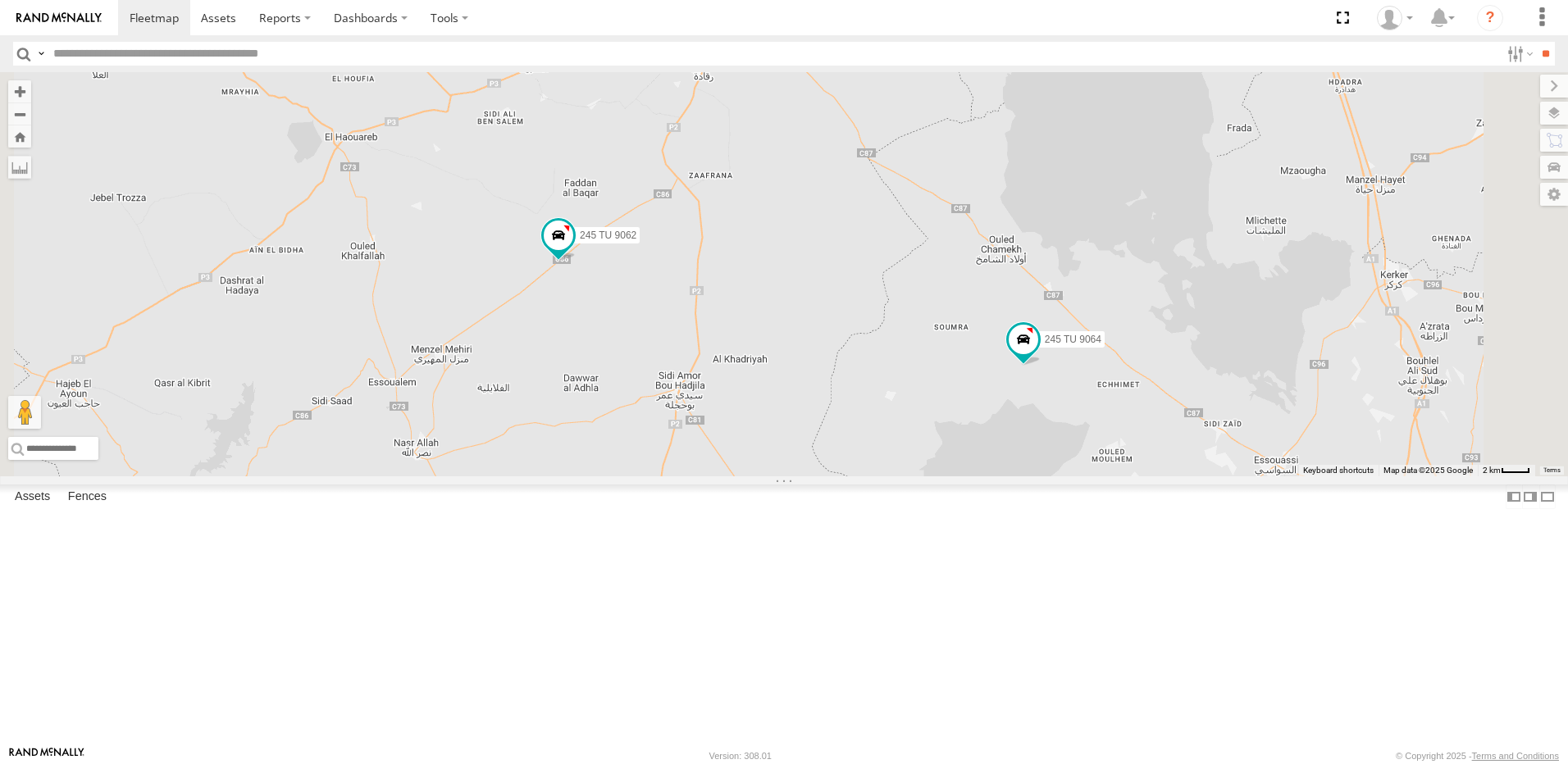
drag, startPoint x: 931, startPoint y: 309, endPoint x: 951, endPoint y: 365, distance: 59.5
click at [951, 365] on div "234 TU 2630 240 TU 779 245 TU 9062 245 TU 9060 245 TU 9064 245 TU 9061 241 TU 2…" at bounding box center [784, 275] width 1568 height 404
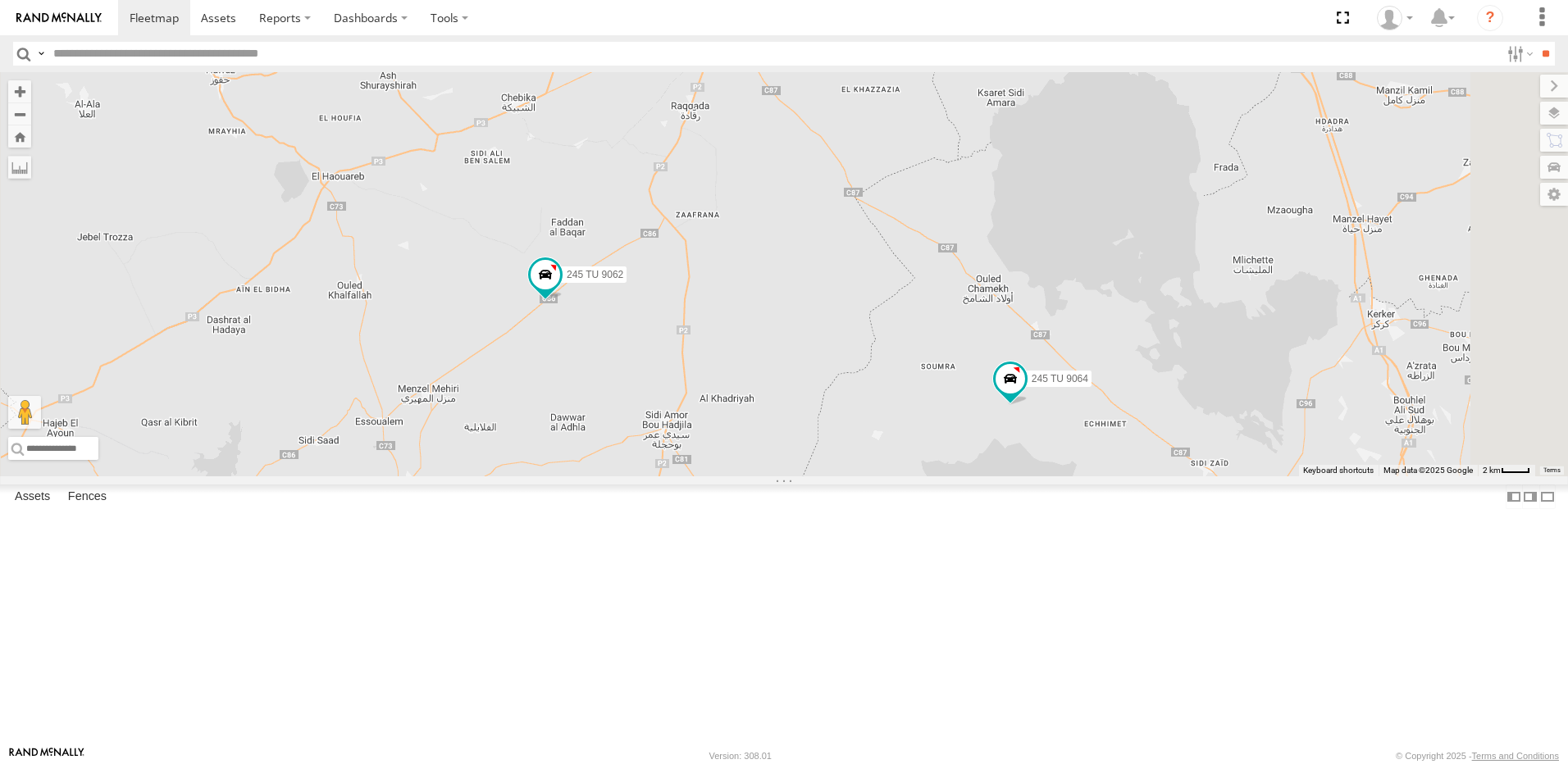
drag, startPoint x: 1119, startPoint y: 387, endPoint x: 1105, endPoint y: 441, distance: 55.8
click at [1105, 441] on div "234 TU 2630 240 TU 779 245 TU 9062 245 TU 9060 245 TU 9064 245 TU 9061 241 TU 2…" at bounding box center [784, 275] width 1568 height 404
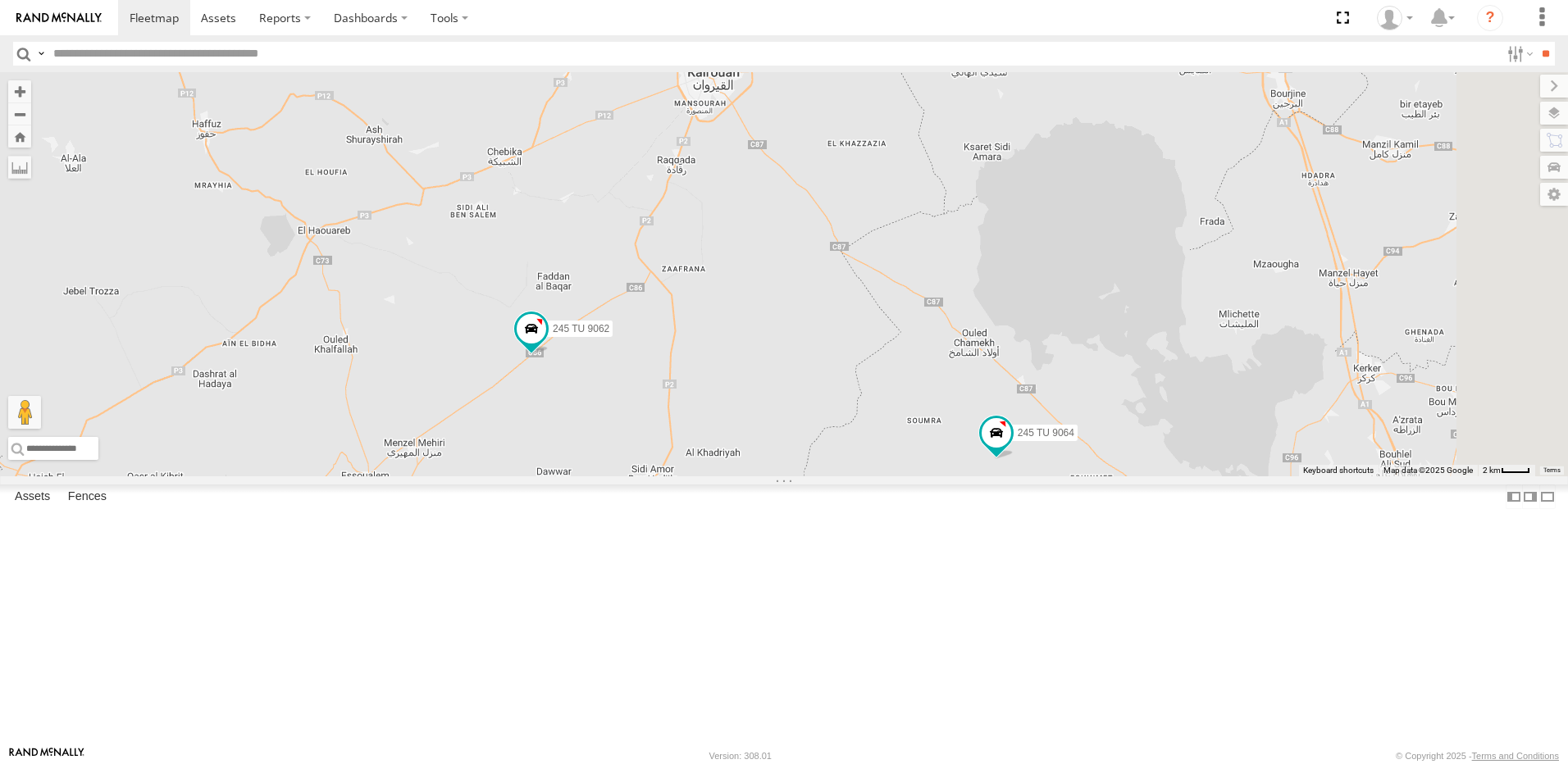
drag, startPoint x: 1037, startPoint y: 300, endPoint x: 1039, endPoint y: 425, distance: 125.0
click at [1039, 425] on div "234 TU 2630 240 TU 779 245 TU 9062 245 TU 9060 245 TU 9064 245 TU 9061 241 TU 2…" at bounding box center [784, 275] width 1568 height 404
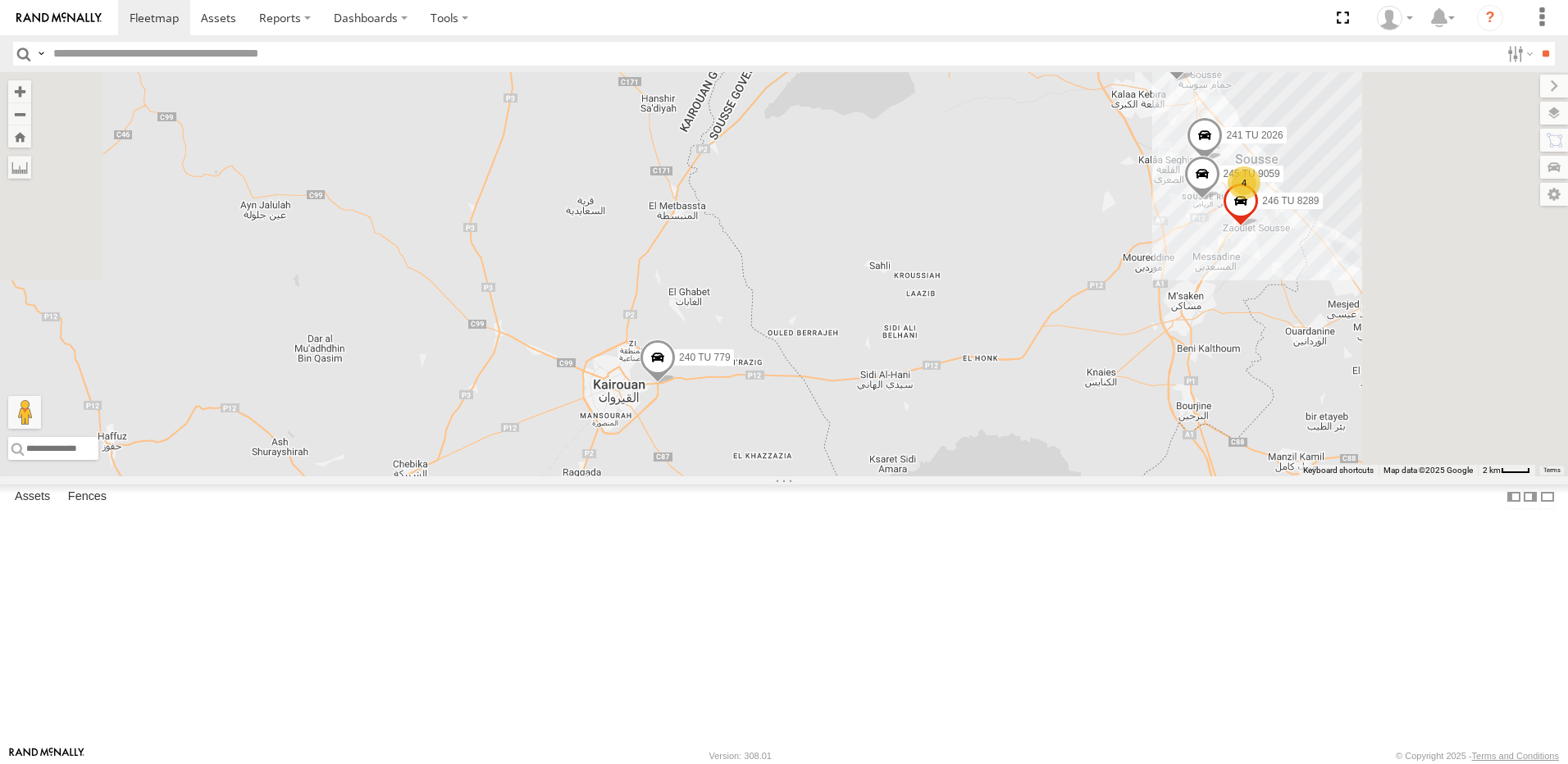
drag, startPoint x: 1087, startPoint y: 368, endPoint x: 1037, endPoint y: 503, distance: 144.0
click at [1037, 477] on div "234 TU 2630 240 TU 779 245 TU 9062 245 TU 9060 245 TU 9064 245 TU 9061 241 TU 2…" at bounding box center [784, 275] width 1568 height 404
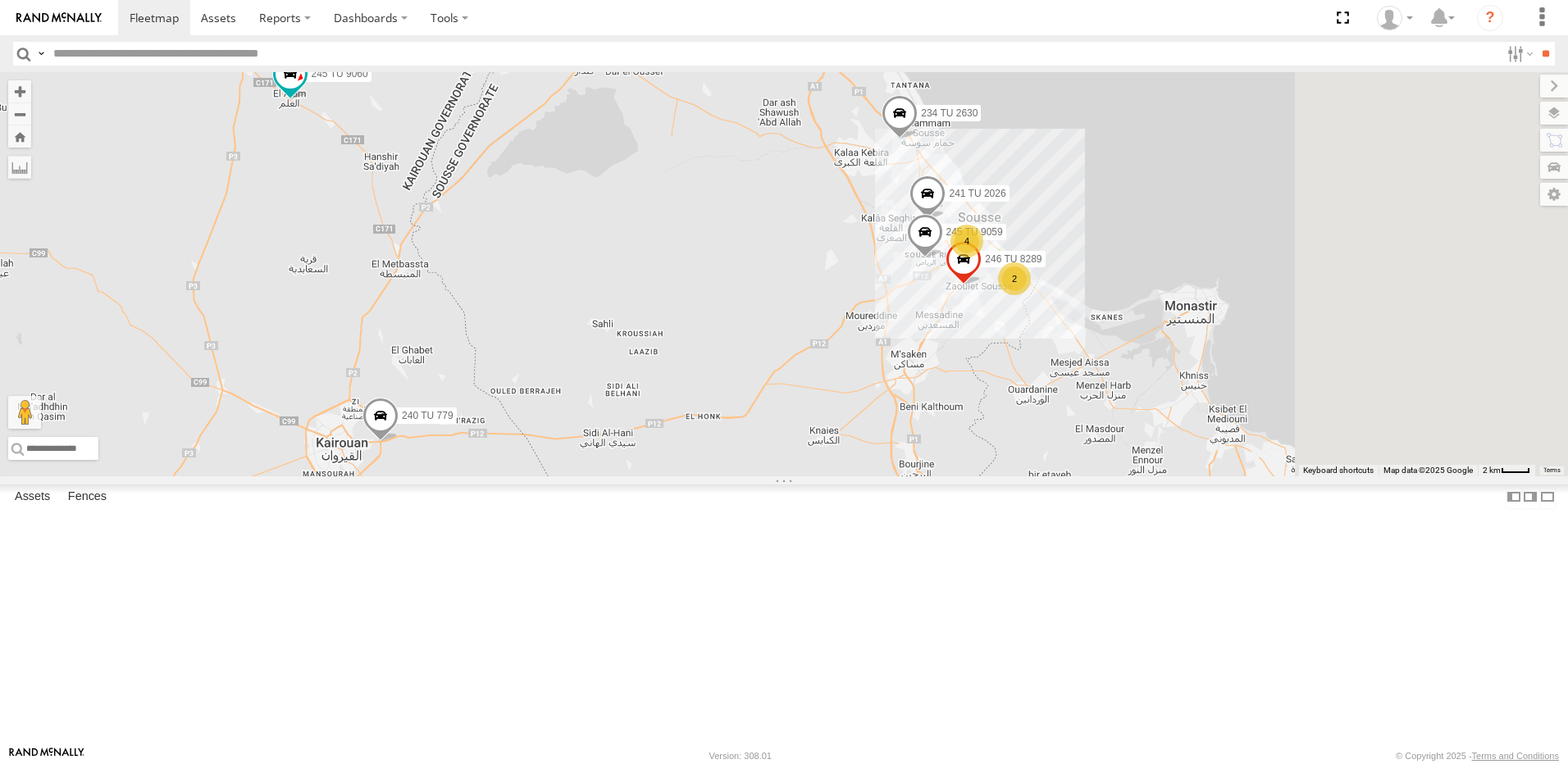
drag, startPoint x: 1133, startPoint y: 388, endPoint x: 718, endPoint y: 326, distance: 419.6
click at [718, 326] on div "234 TU 2630 240 TU 779 245 TU 9062 245 TU 9060 245 TU 9064 245 TU 9061 241 TU 2…" at bounding box center [784, 275] width 1568 height 404
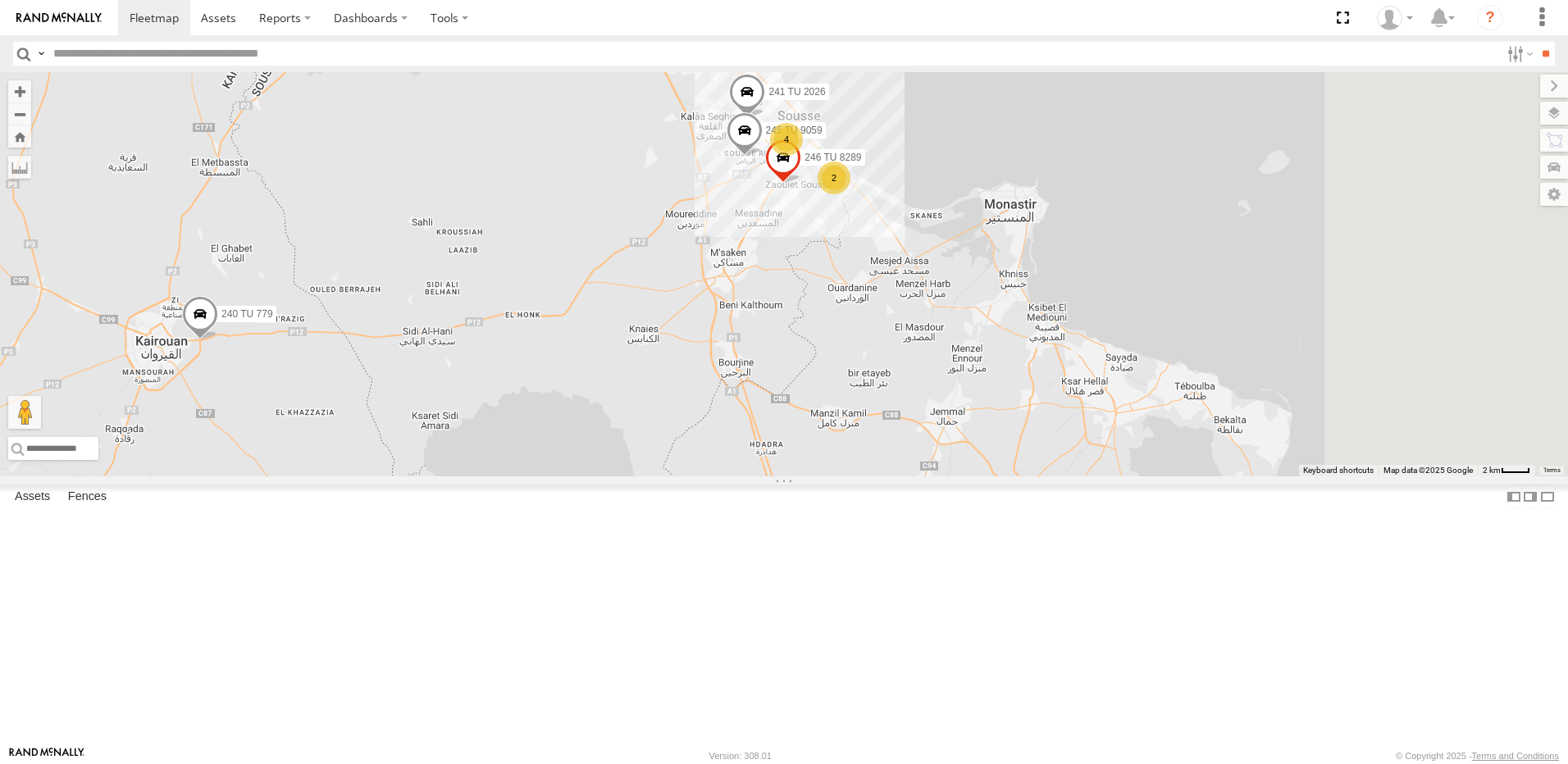
drag, startPoint x: 908, startPoint y: 515, endPoint x: 883, endPoint y: 329, distance: 187.7
click at [888, 334] on div "234 TU 2630 240 TU 779 245 TU 9062 245 TU 9060 245 TU 9064 245 TU 9061 241 TU 2…" at bounding box center [784, 275] width 1568 height 404
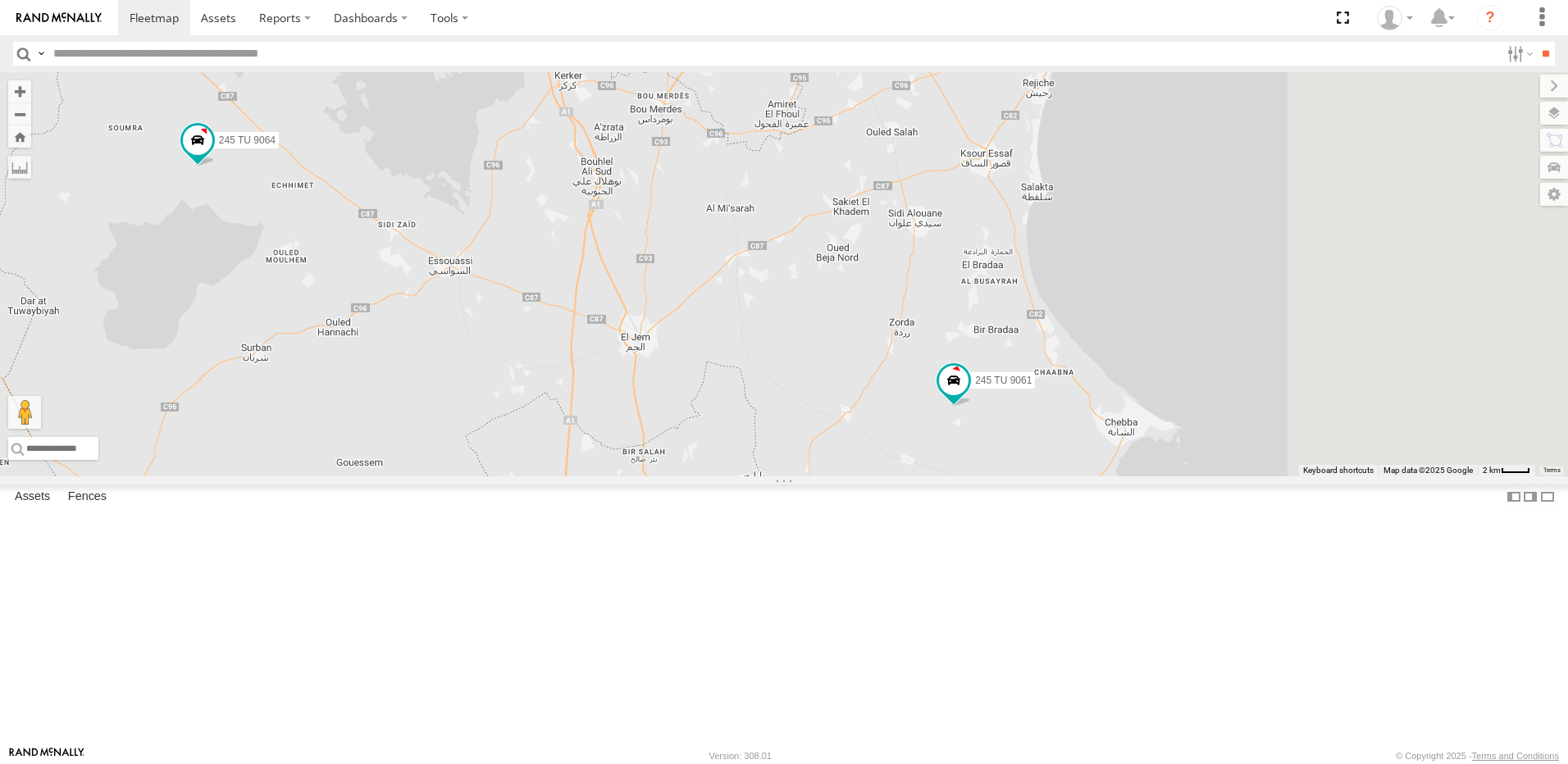
drag, startPoint x: 1105, startPoint y: 414, endPoint x: 898, endPoint y: 300, distance: 236.3
click at [896, 300] on div "234 TU 2630 240 TU 779 245 TU 9062 245 TU 9060 245 TU 9064 245 TU 9061 241 TU 2…" at bounding box center [784, 275] width 1568 height 404
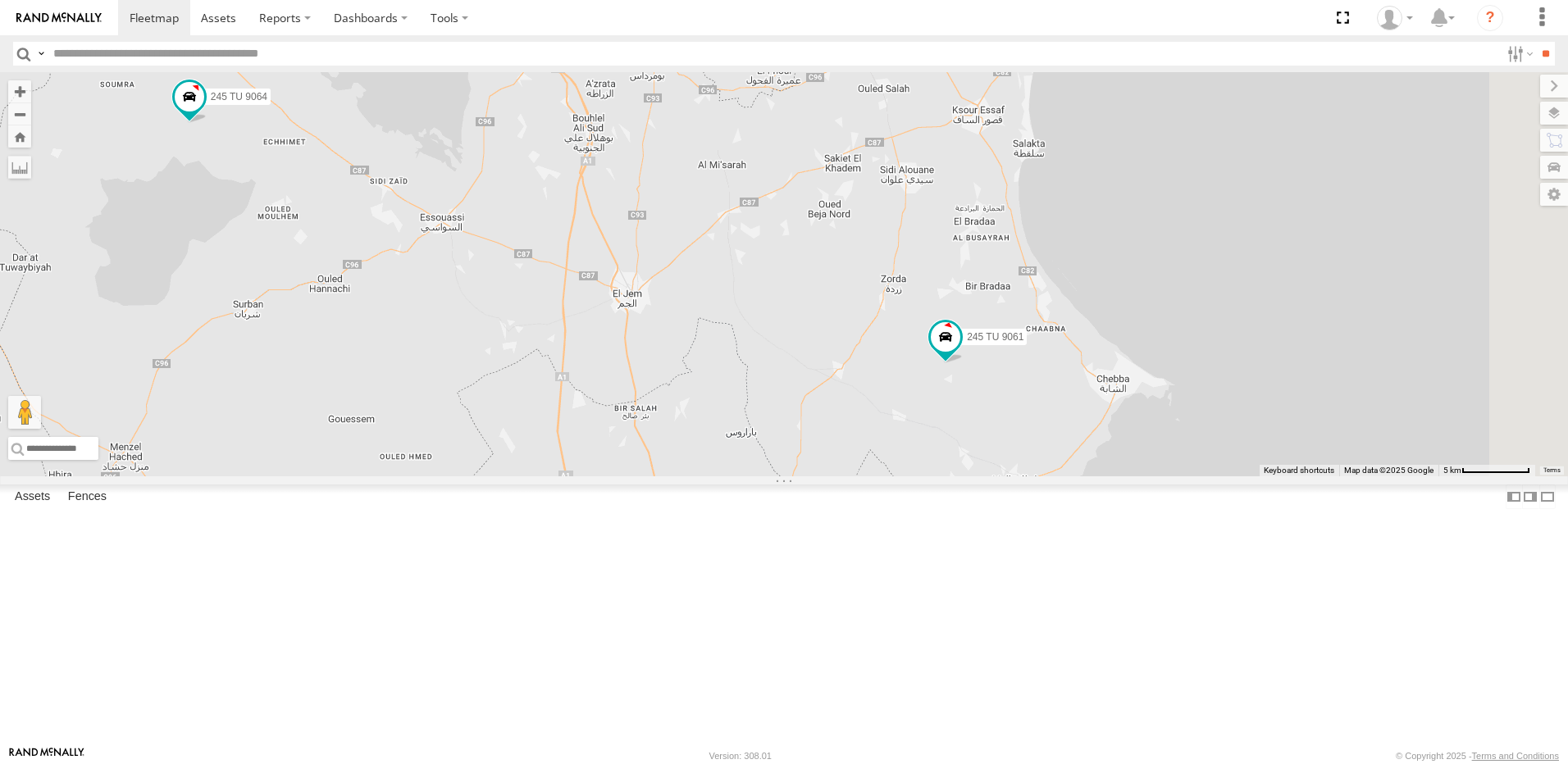
drag, startPoint x: 1165, startPoint y: 466, endPoint x: 1062, endPoint y: 491, distance: 106.0
click at [964, 364] on div "245 TU 9061" at bounding box center [945, 341] width 36 height 44
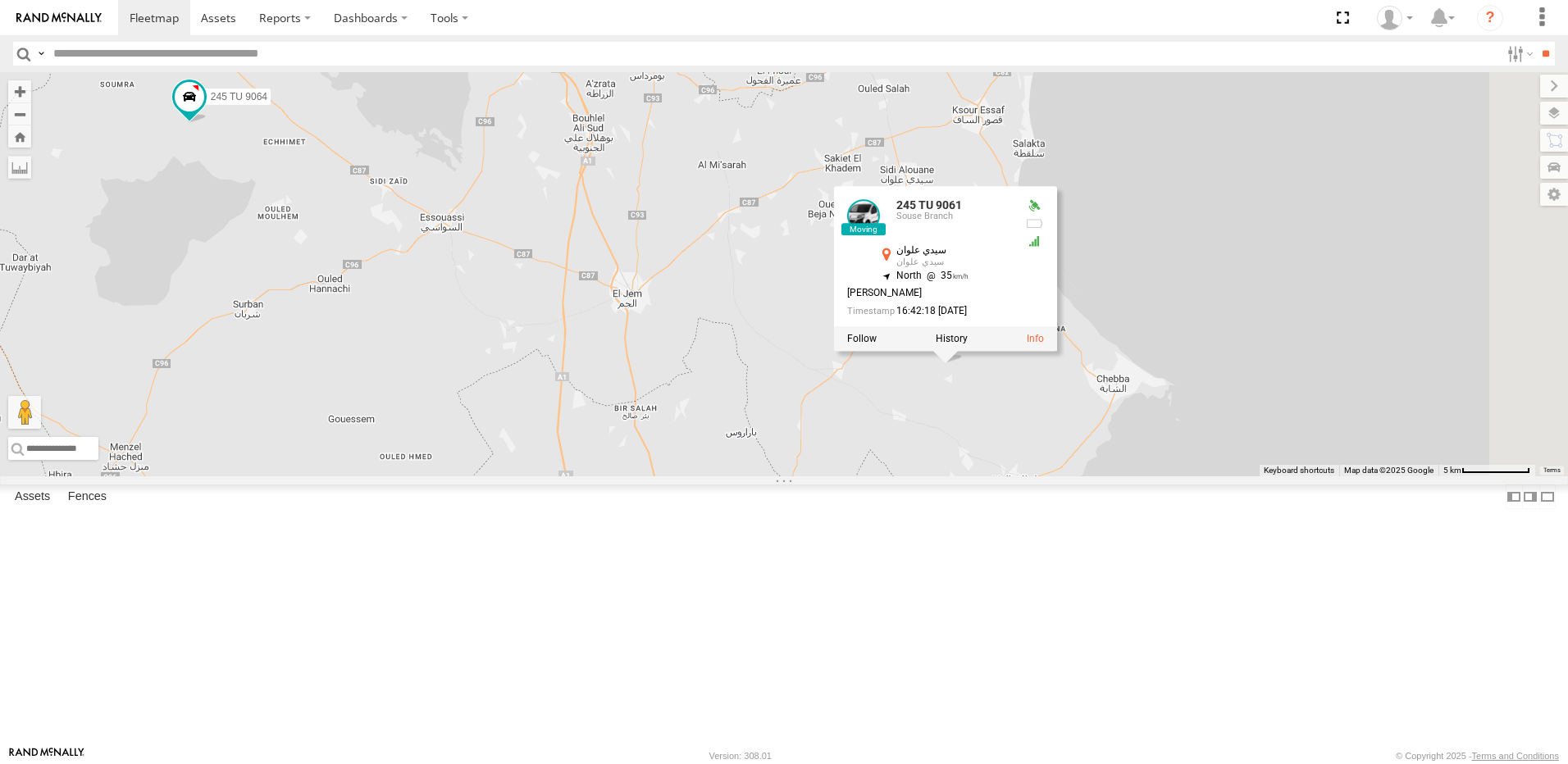
drag, startPoint x: 732, startPoint y: 370, endPoint x: 820, endPoint y: 346, distance: 91.2
click at [739, 371] on div "234 TU 2630 240 TU 779 245 TU 9062 245 TU 9060 245 TU 9064 245 TU 9061 241 TU 2…" at bounding box center [784, 275] width 1568 height 404
